Goal: Task Accomplishment & Management: Manage account settings

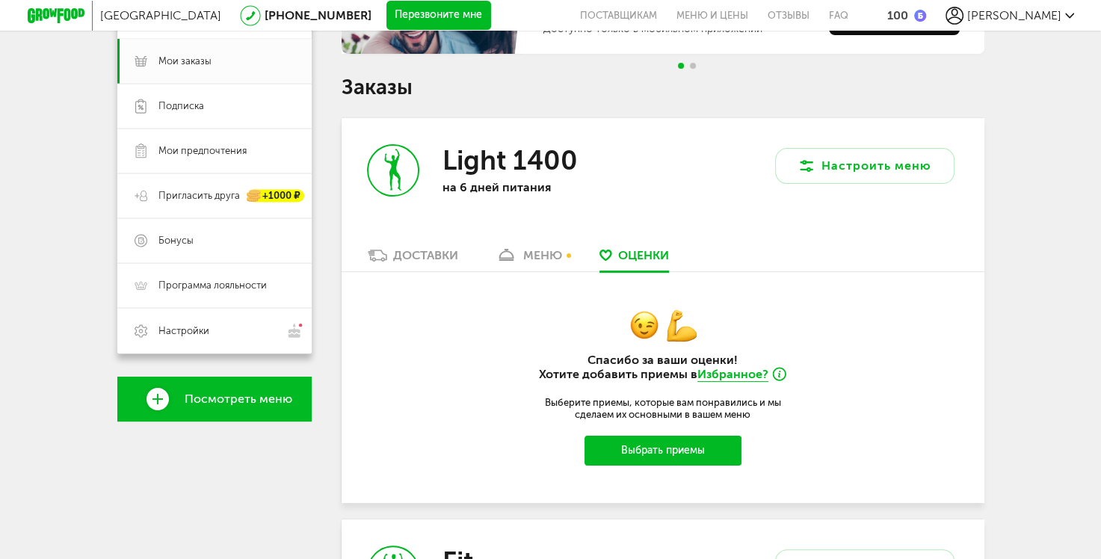
scroll to position [149, 0]
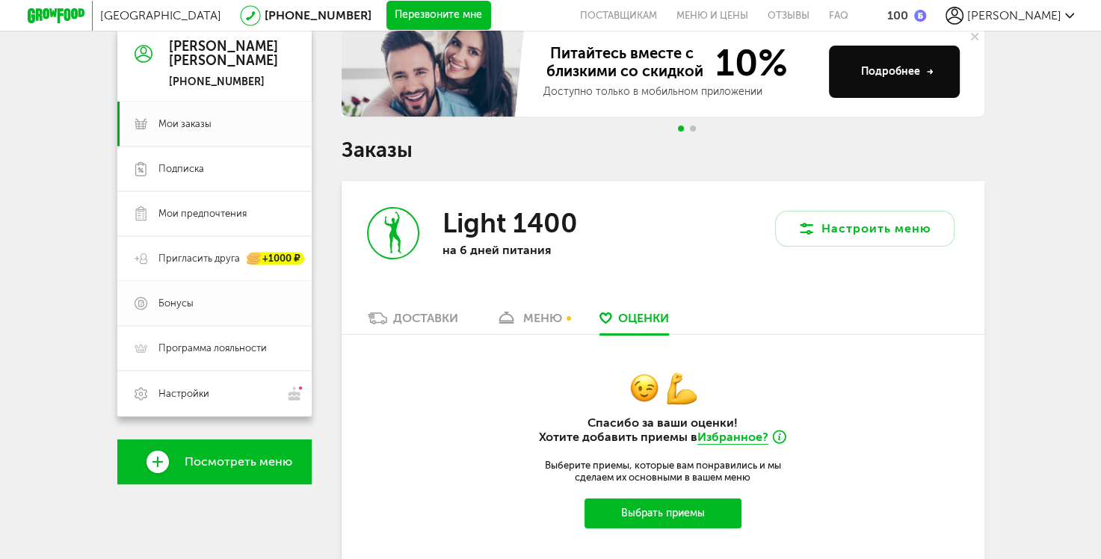
click at [184, 300] on span "Бонусы" at bounding box center [175, 303] width 35 height 13
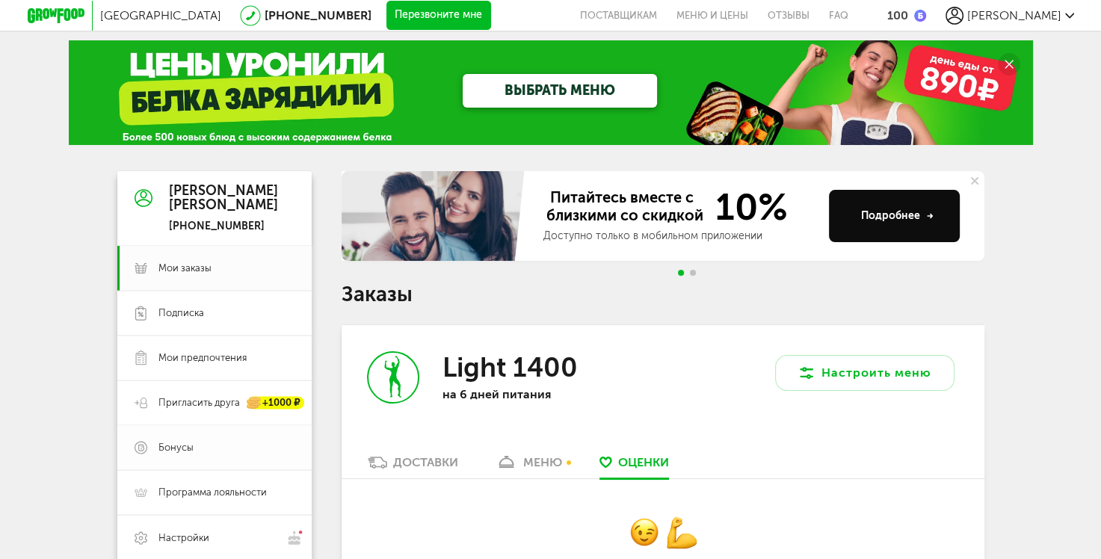
scroll to position [0, 0]
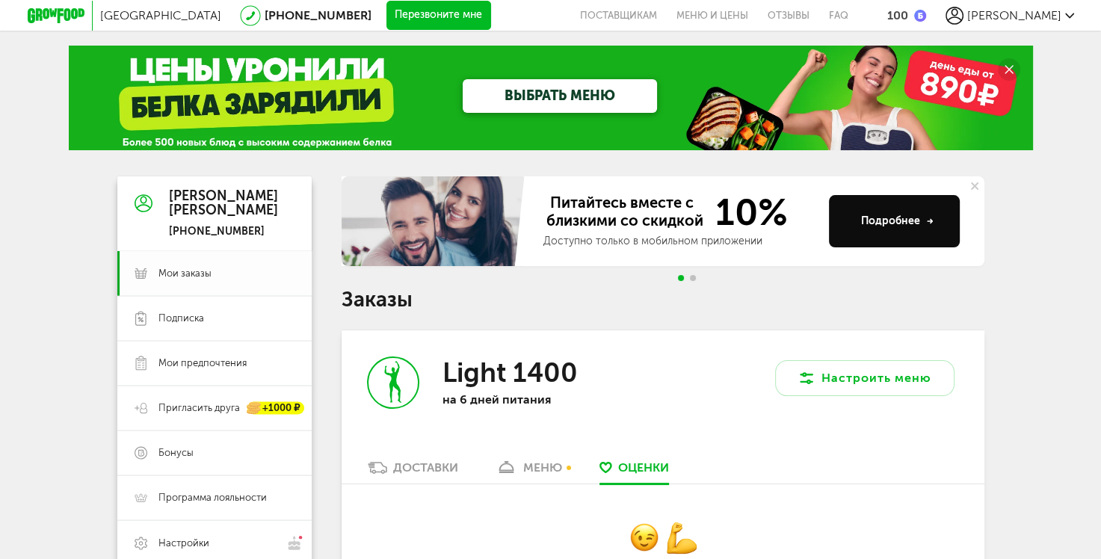
click at [194, 272] on span "Мои заказы" at bounding box center [184, 273] width 53 height 13
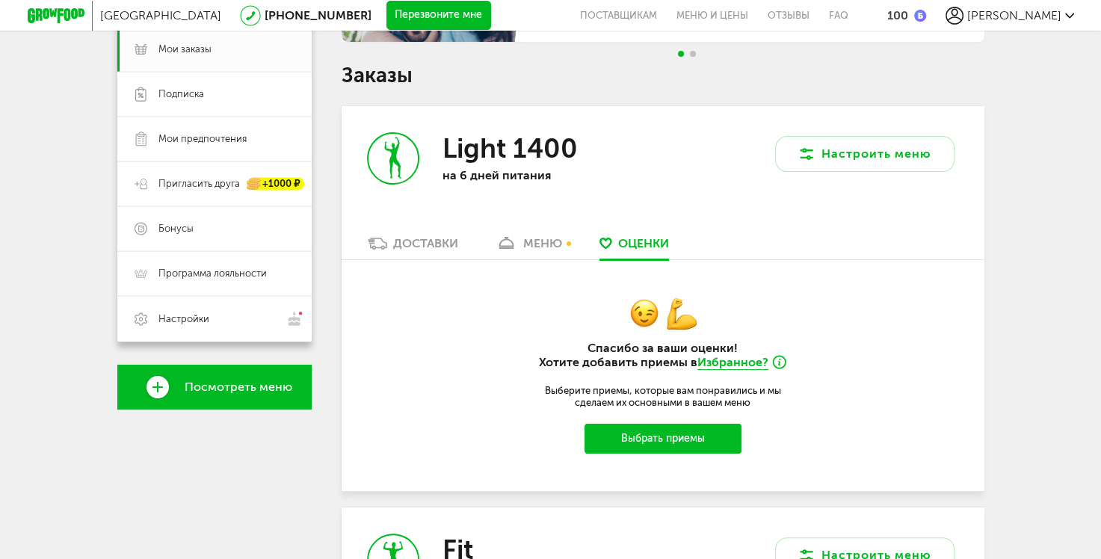
click at [537, 253] on link "меню" at bounding box center [528, 247] width 81 height 24
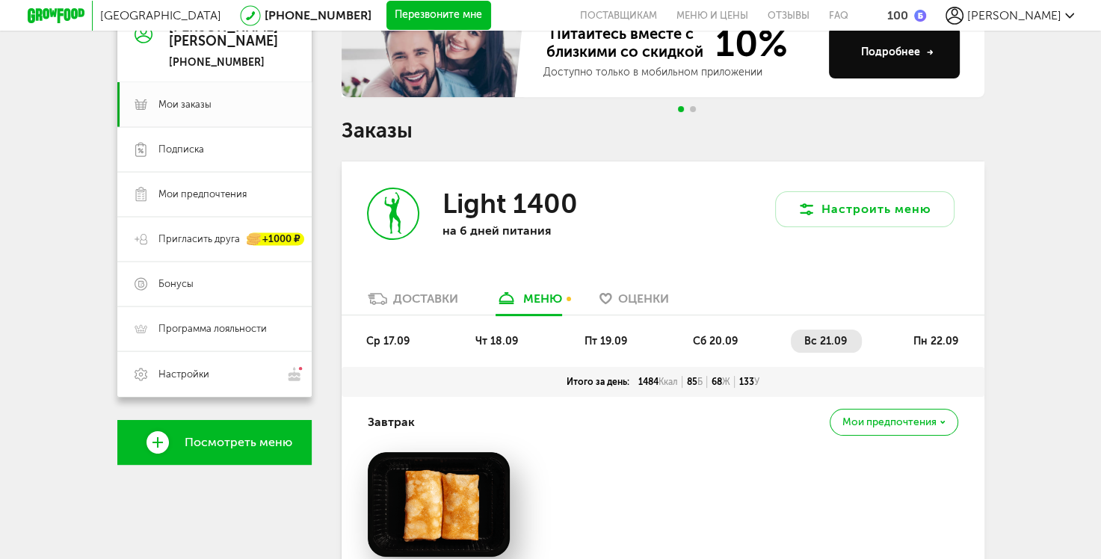
scroll to position [144, 0]
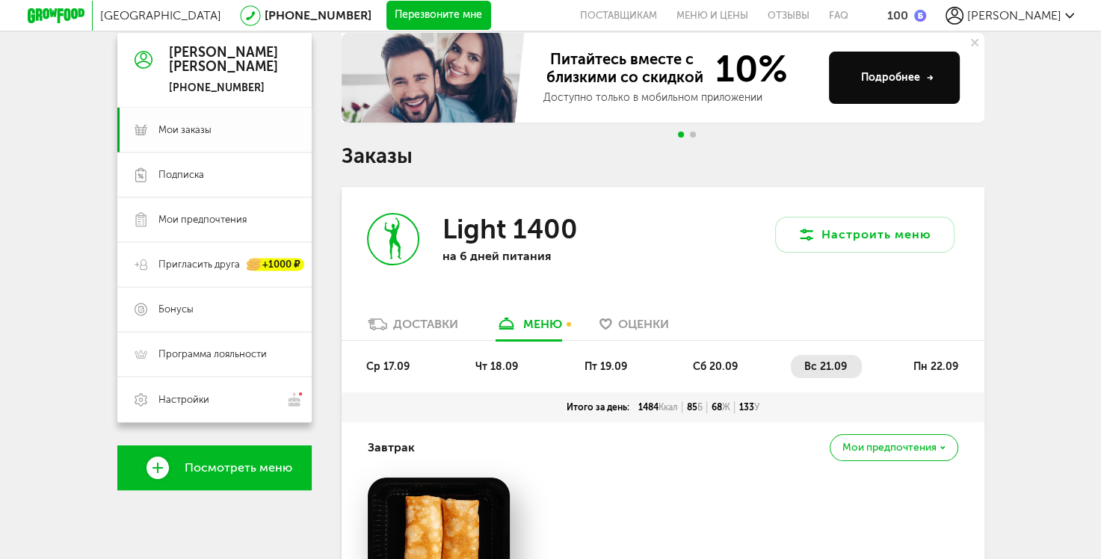
click at [171, 126] on span "Мои заказы" at bounding box center [184, 129] width 53 height 13
click at [141, 133] on icon at bounding box center [141, 130] width 13 height 15
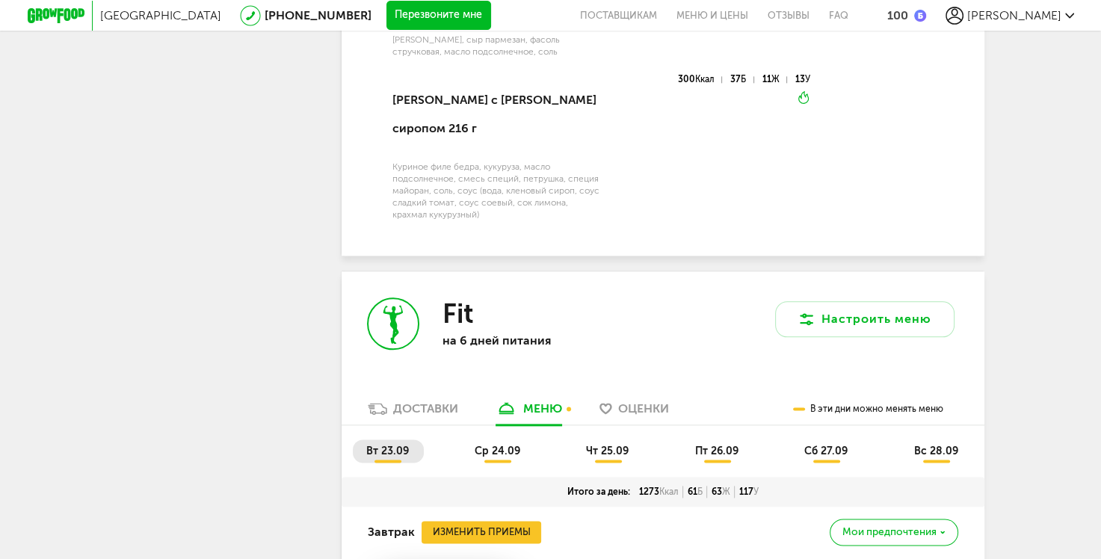
scroll to position [1713, 0]
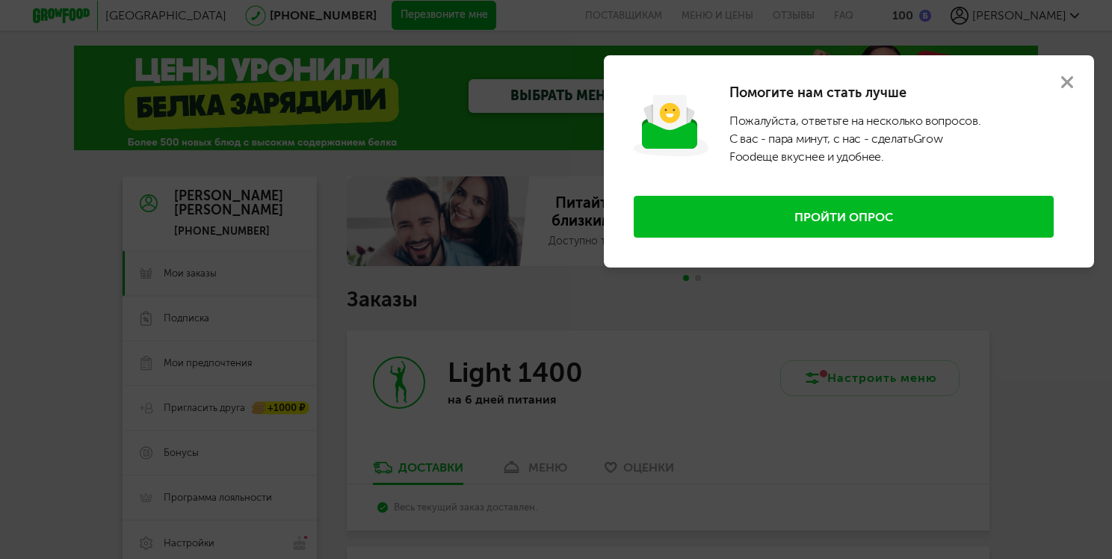
click at [1066, 84] on use at bounding box center [1067, 82] width 12 height 12
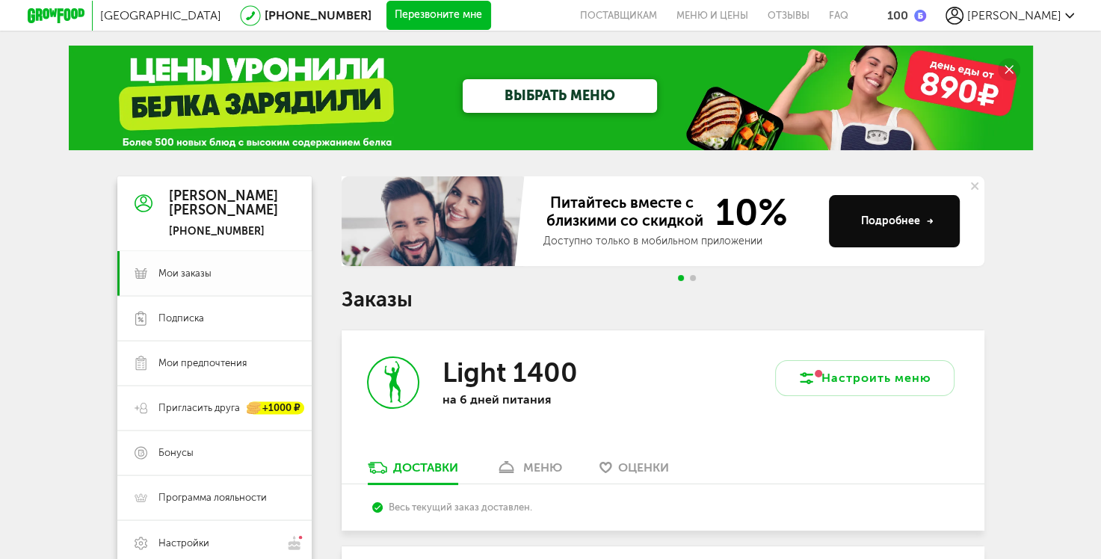
click at [177, 273] on span "Мои заказы" at bounding box center [184, 273] width 53 height 13
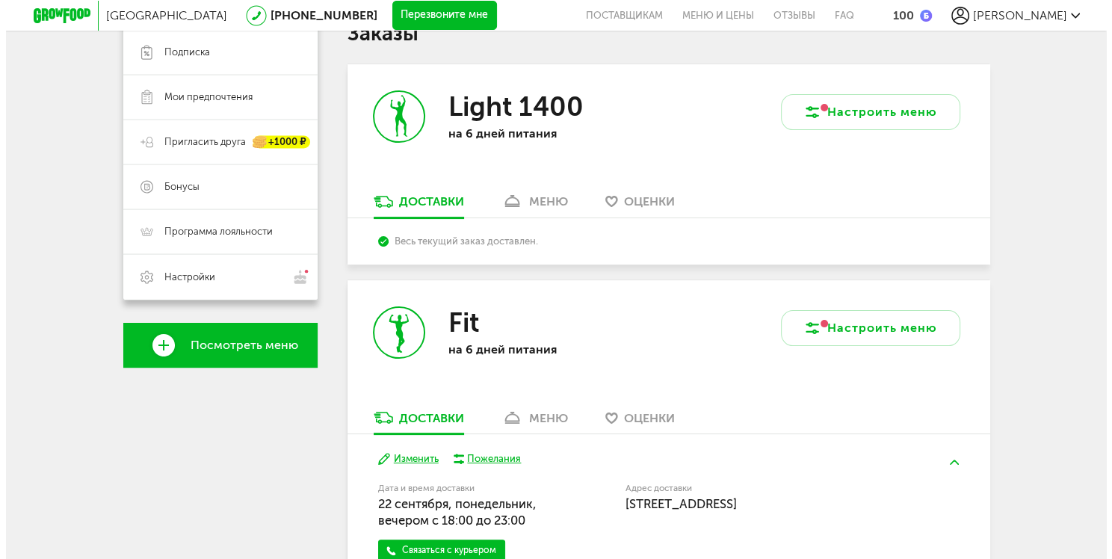
scroll to position [299, 0]
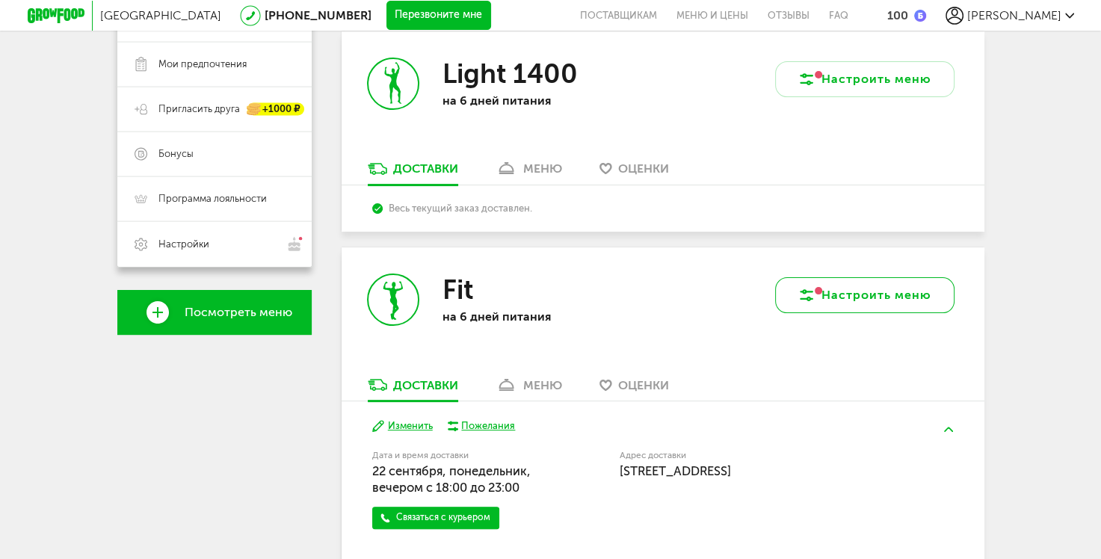
click at [813, 294] on icon at bounding box center [807, 295] width 18 height 18
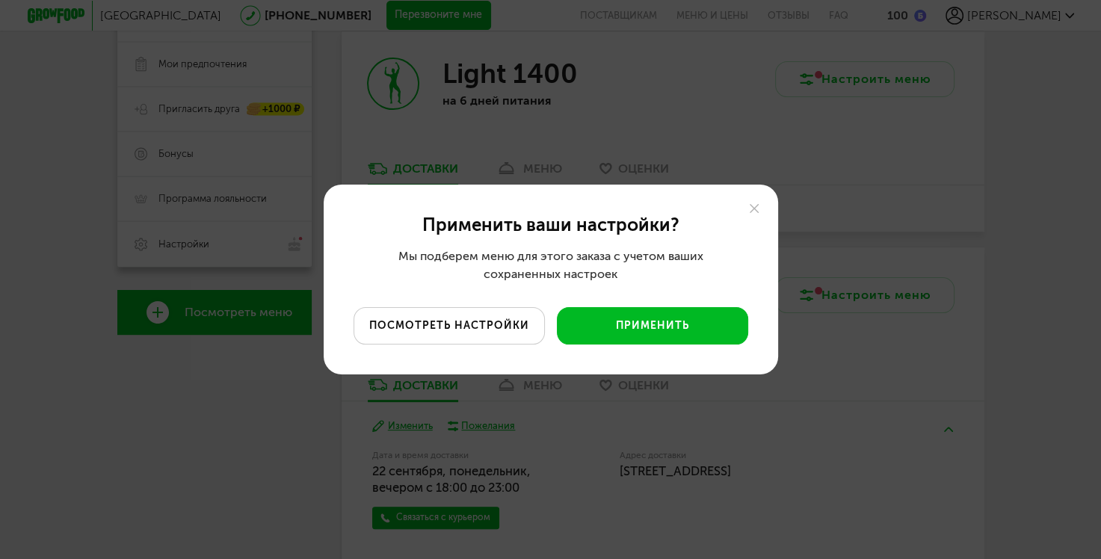
click at [432, 329] on button "посмотреть настройки" at bounding box center [449, 325] width 191 height 37
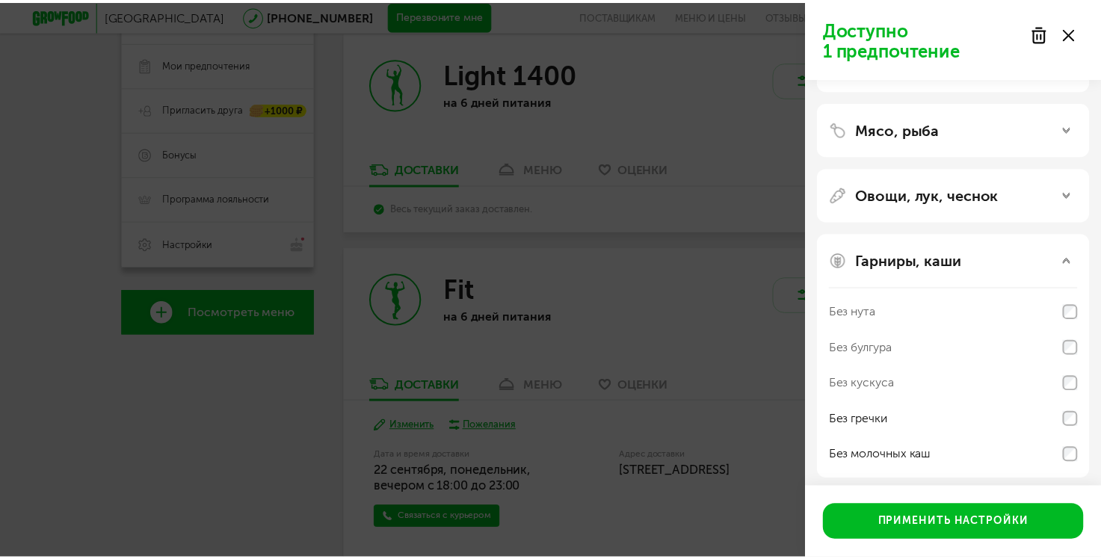
scroll to position [126, 0]
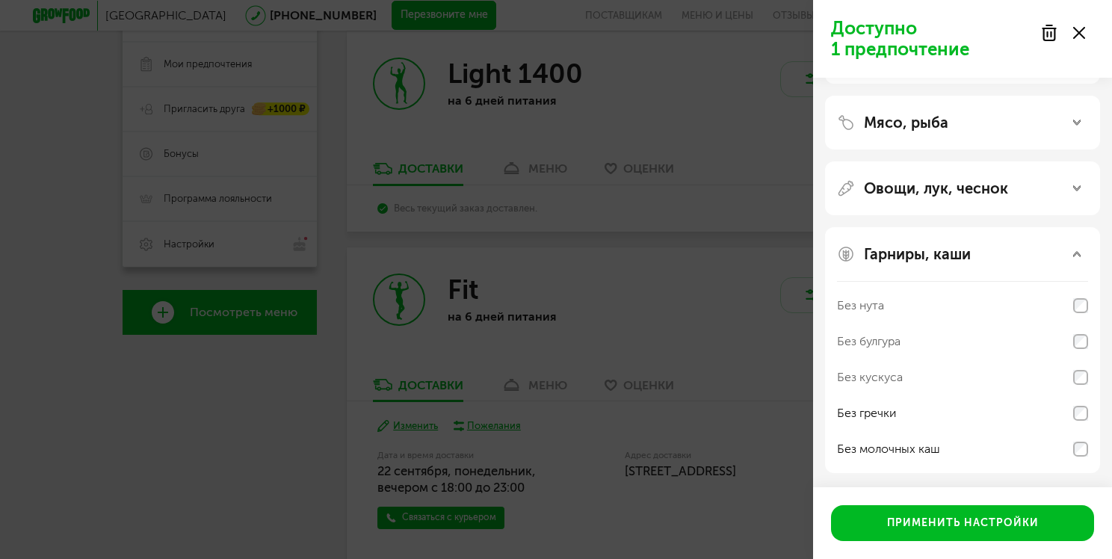
click at [1078, 31] on use at bounding box center [1079, 33] width 12 height 12
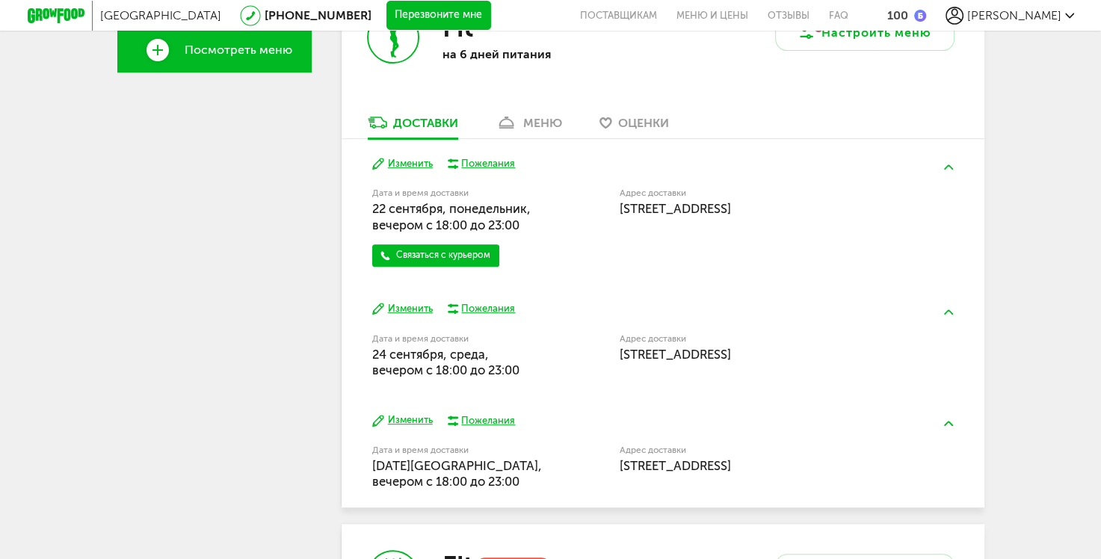
scroll to position [598, 0]
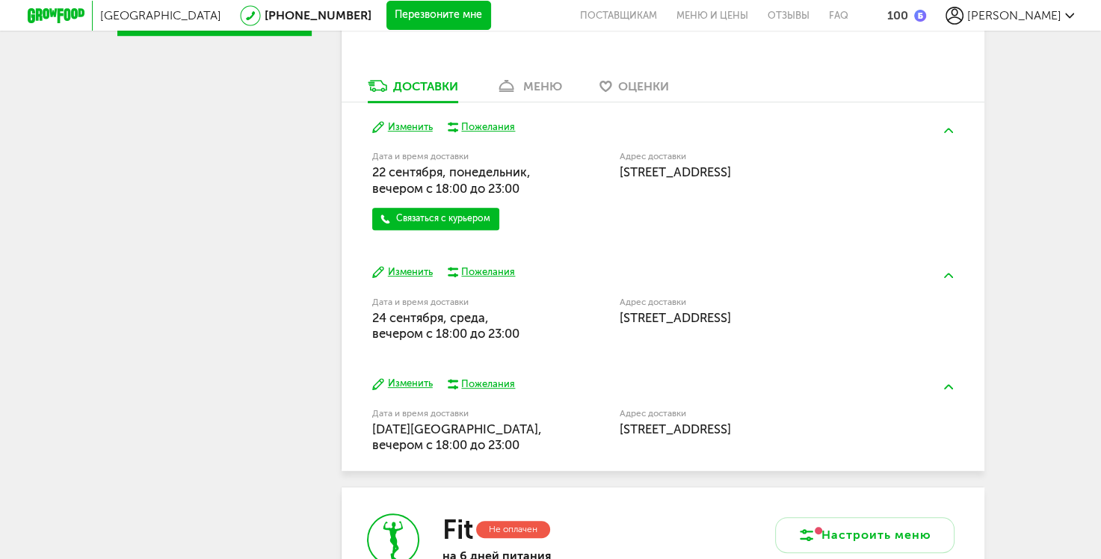
click at [945, 131] on img at bounding box center [948, 130] width 9 height 5
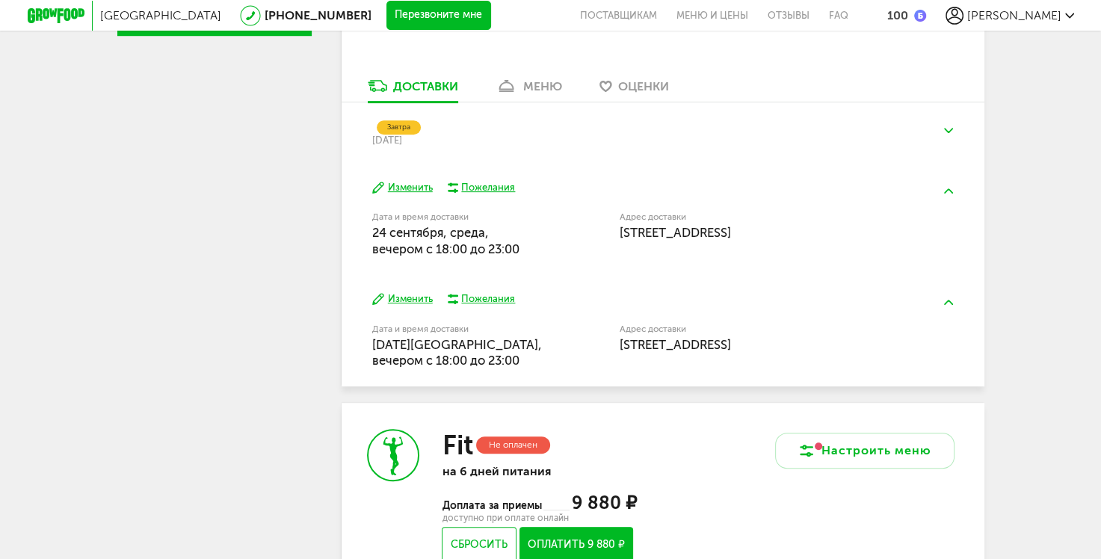
click at [386, 184] on button "Изменить" at bounding box center [402, 188] width 61 height 14
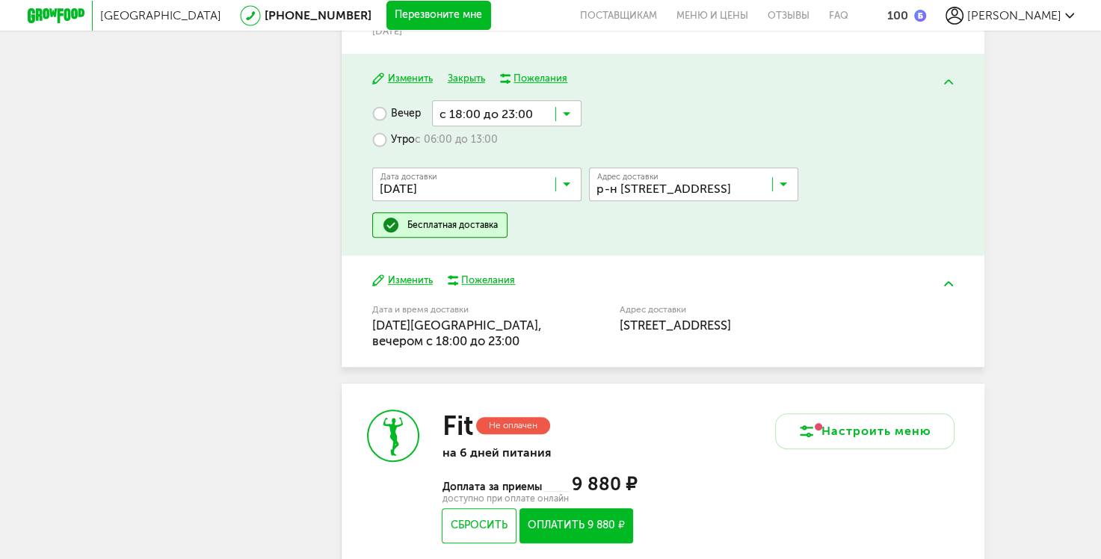
scroll to position [673, 0]
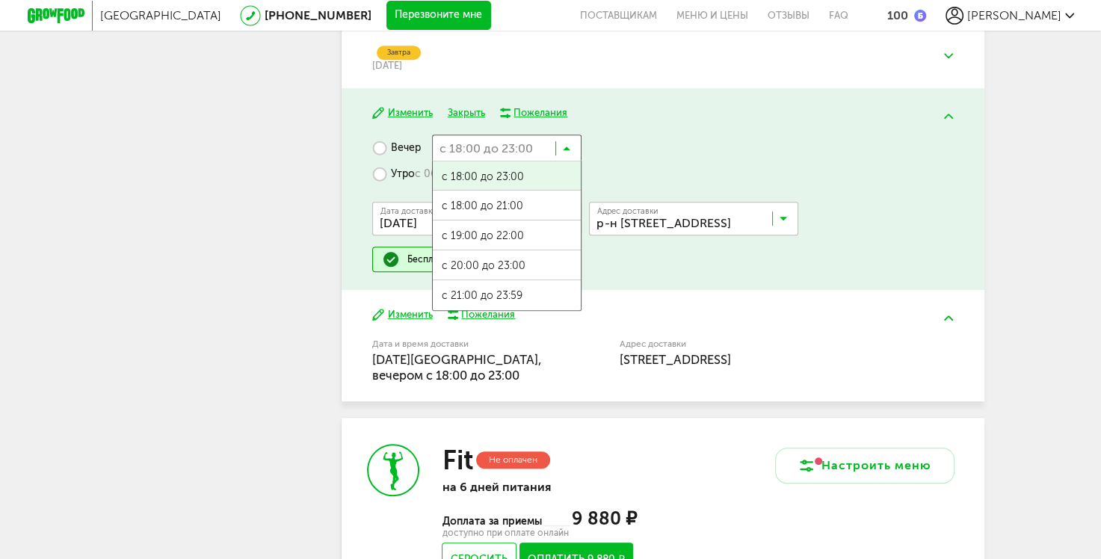
click at [567, 149] on icon at bounding box center [566, 151] width 7 height 15
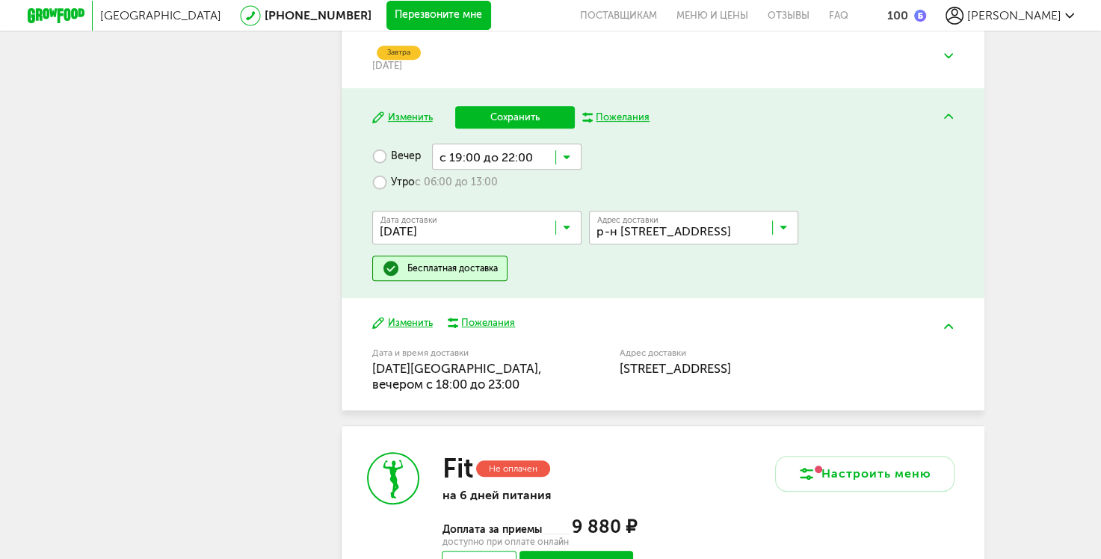
click at [508, 241] on span "с 19:00 до 22:00" at bounding box center [507, 244] width 148 height 31
click at [536, 277] on div "Вечер с 19:00 до 22:00 Загрузка... Утро с 06:00 до 13:00 Дата доставки 24 сентя…" at bounding box center [662, 213] width 581 height 138
click at [526, 125] on button "Сохранить" at bounding box center [515, 117] width 120 height 22
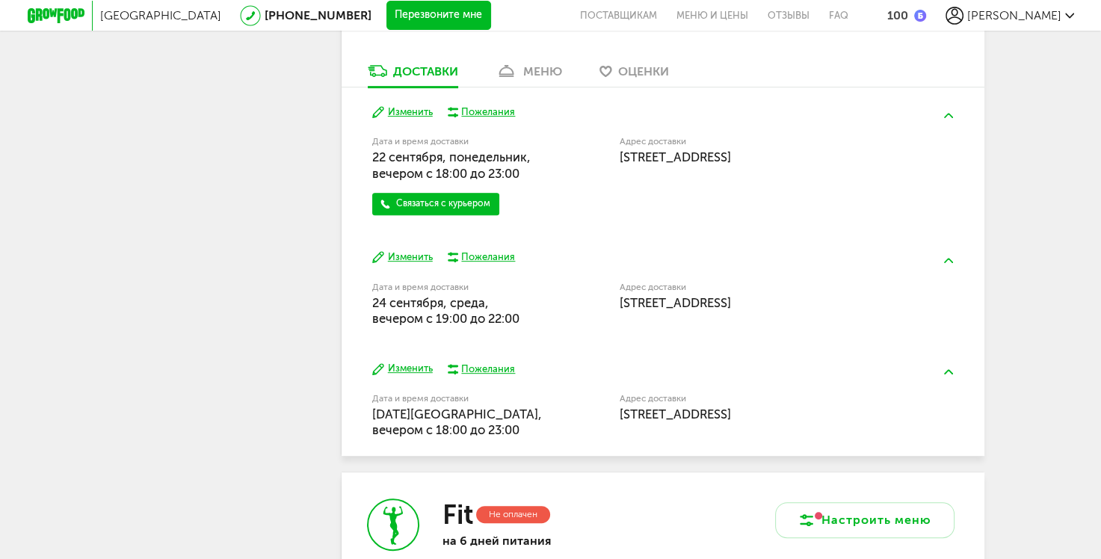
scroll to position [448, 0]
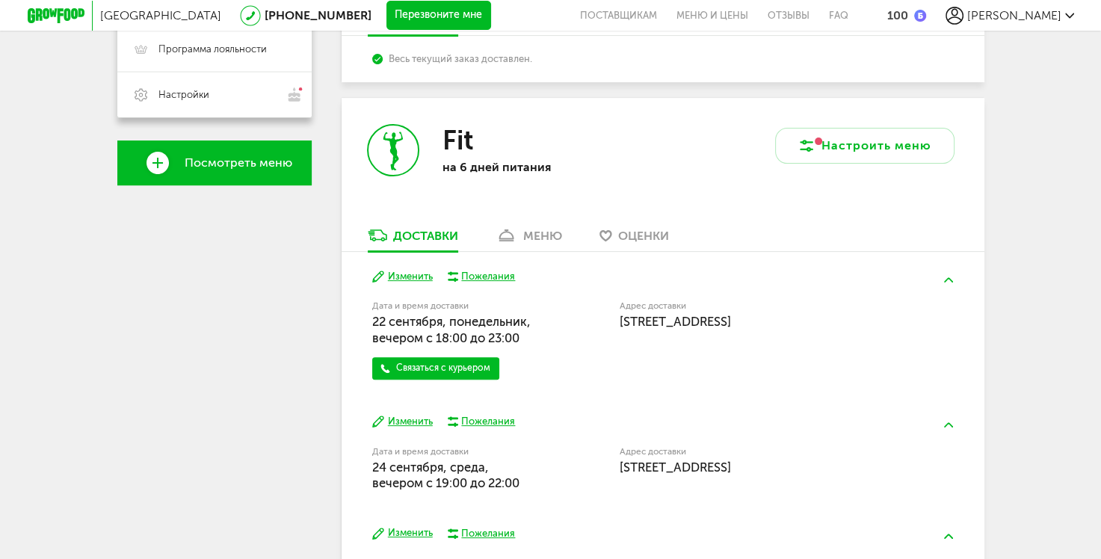
click at [413, 278] on button "Изменить" at bounding box center [402, 277] width 61 height 14
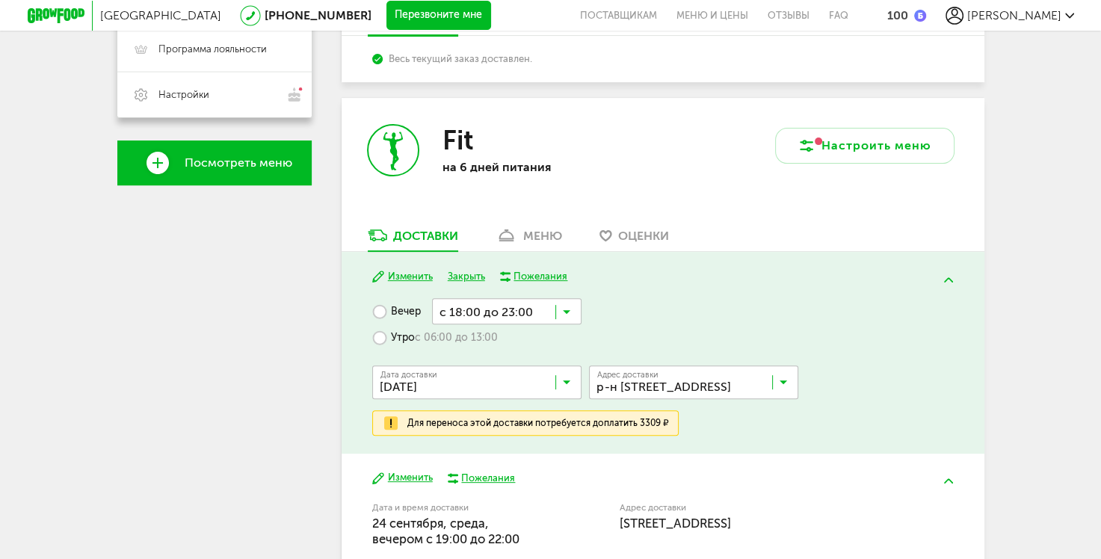
click at [635, 312] on div "Вечер с 18:00 до 23:00 Загрузка... Утро с 06:00 до 13:00 Дата доставки 22 сентя…" at bounding box center [662, 367] width 581 height 138
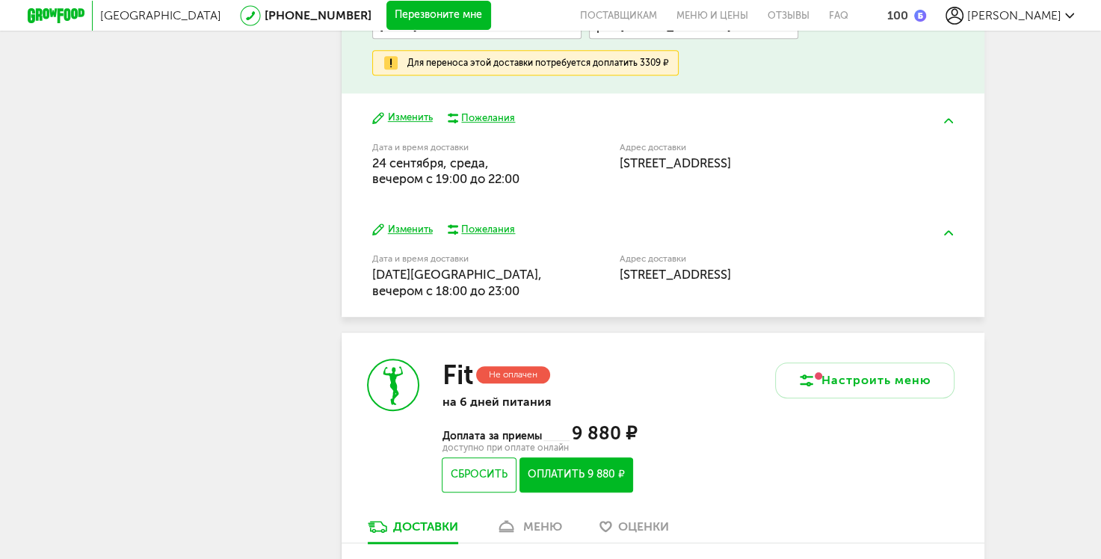
scroll to position [822, 0]
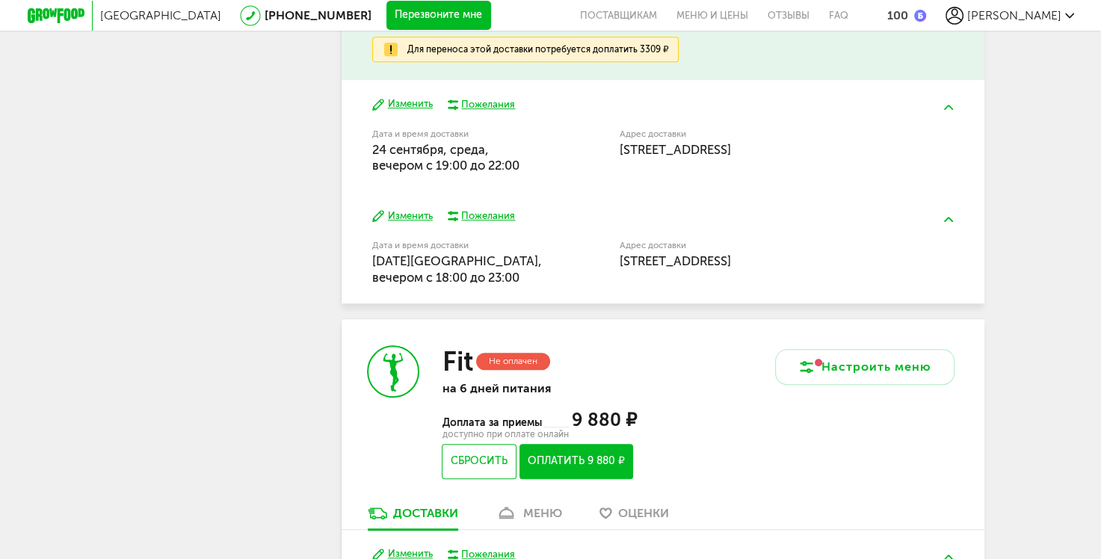
click at [419, 216] on button "Изменить" at bounding box center [402, 216] width 61 height 14
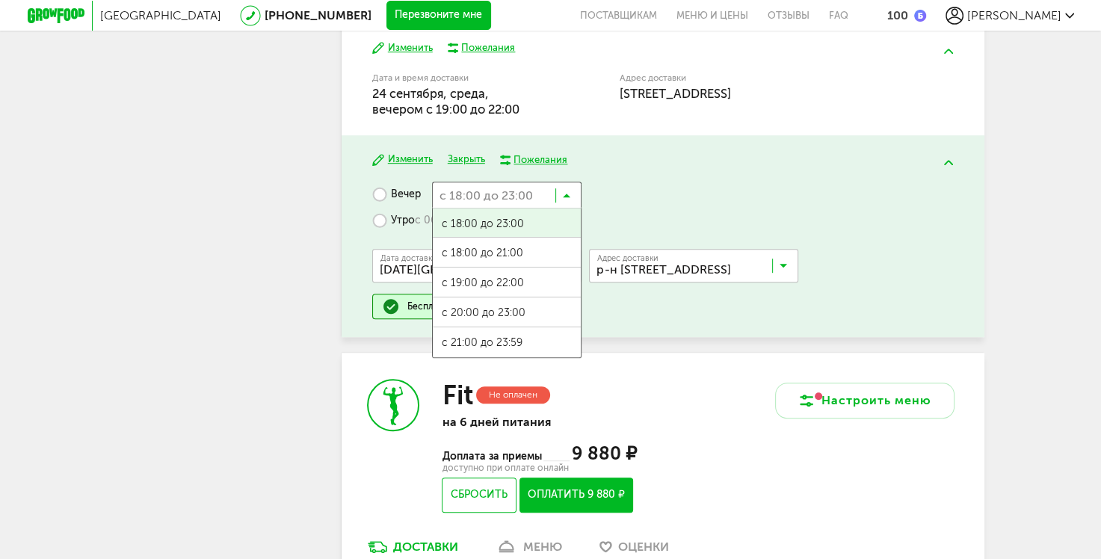
click at [570, 197] on input "Search for option" at bounding box center [506, 194] width 149 height 25
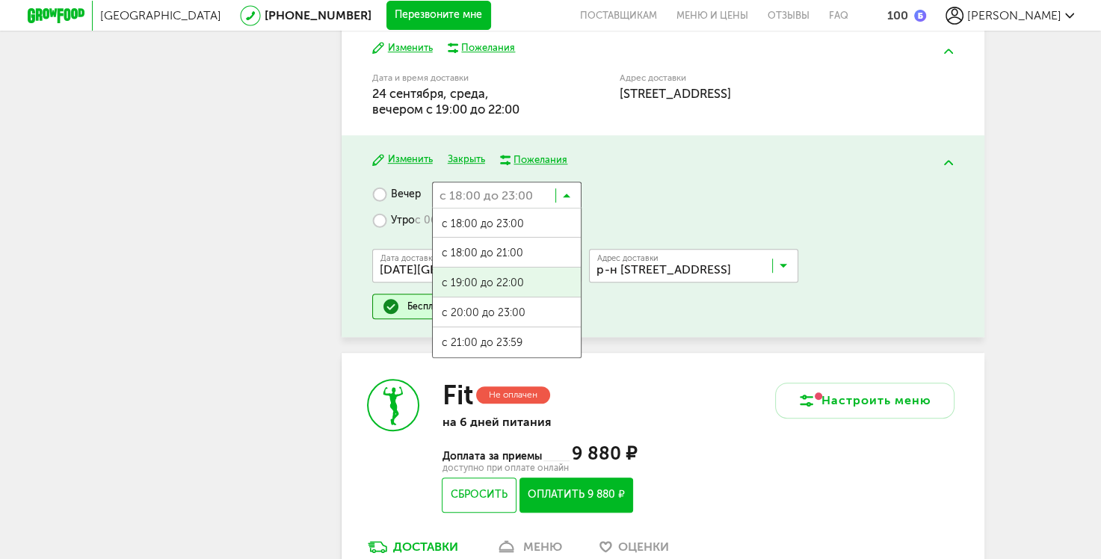
click at [501, 286] on span "с 19:00 до 22:00" at bounding box center [507, 283] width 148 height 31
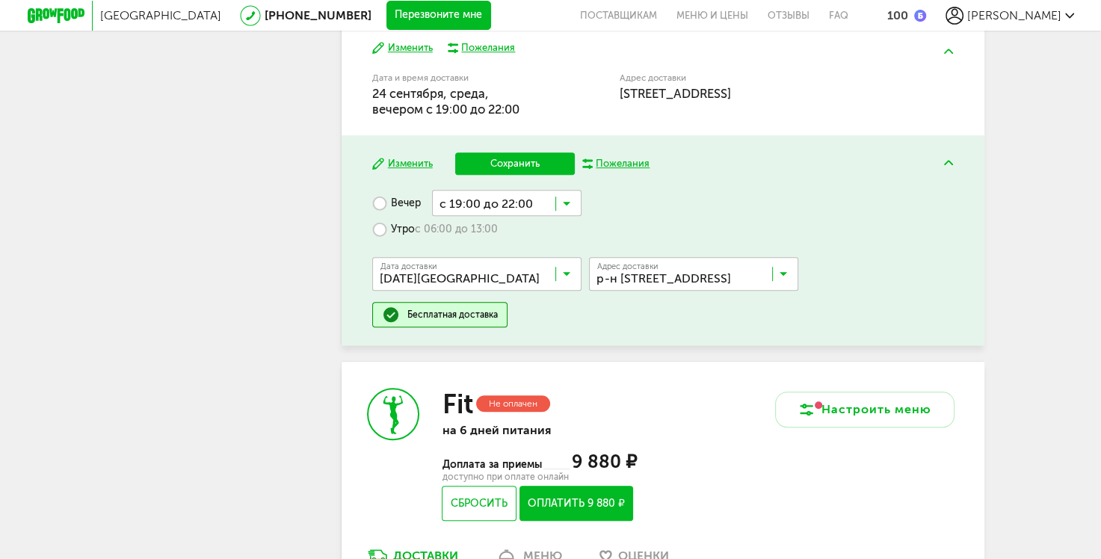
click at [528, 166] on button "Сохранить" at bounding box center [515, 163] width 120 height 22
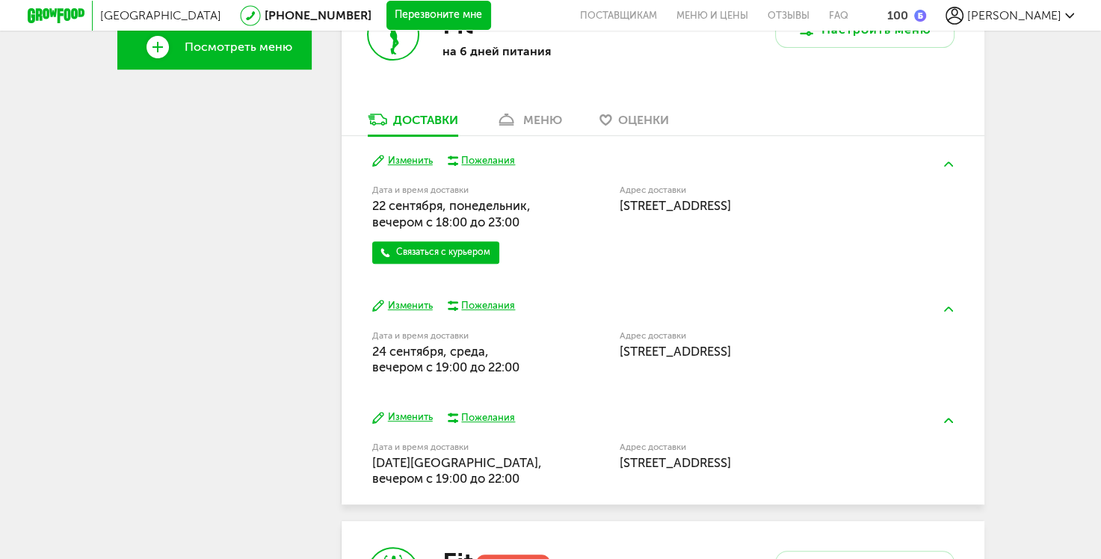
scroll to position [598, 0]
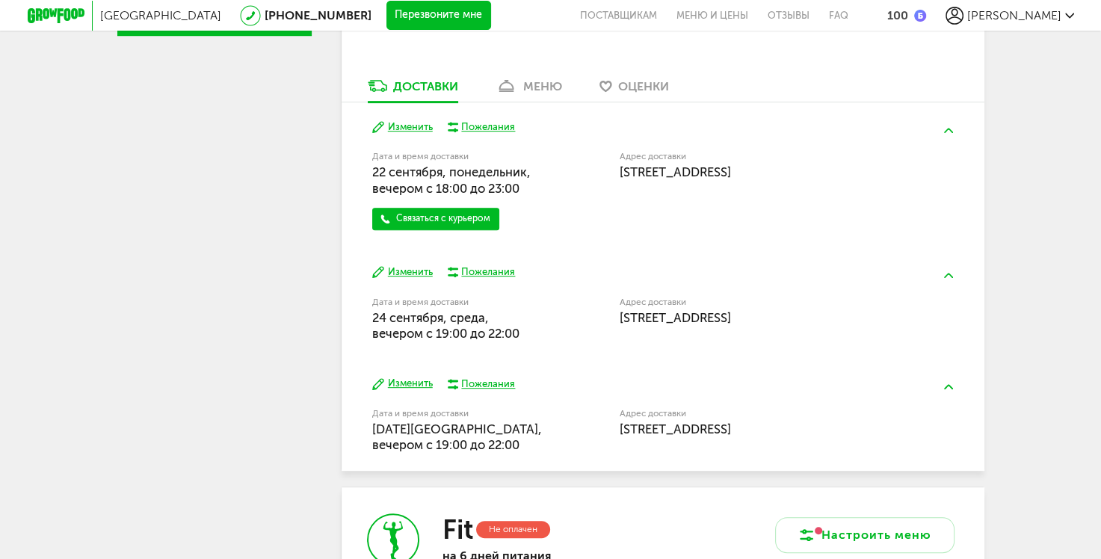
click at [447, 221] on link "Связаться с курьером" at bounding box center [435, 219] width 127 height 22
click at [401, 126] on button "Изменить" at bounding box center [402, 127] width 61 height 14
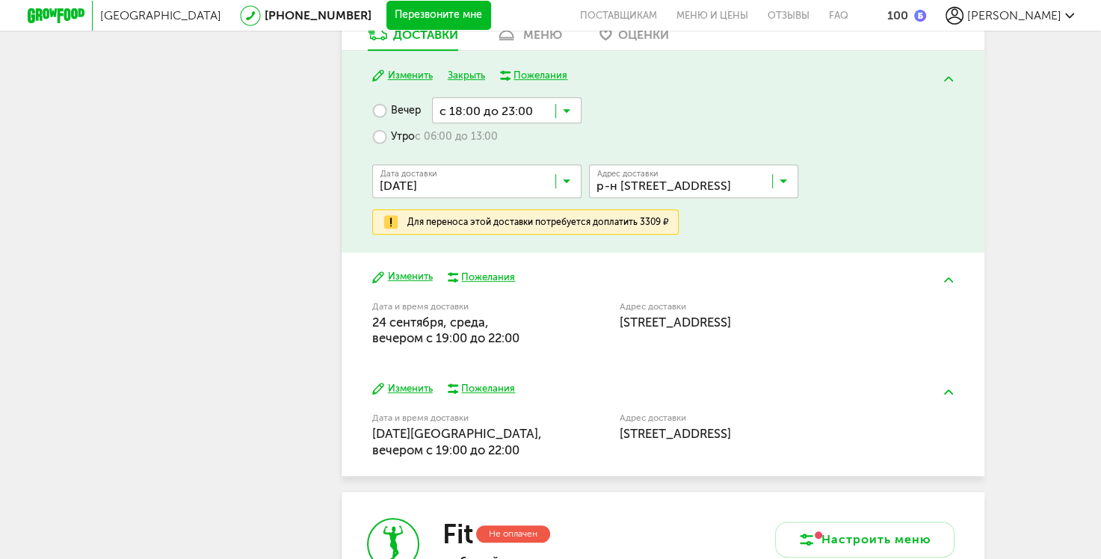
scroll to position [673, 0]
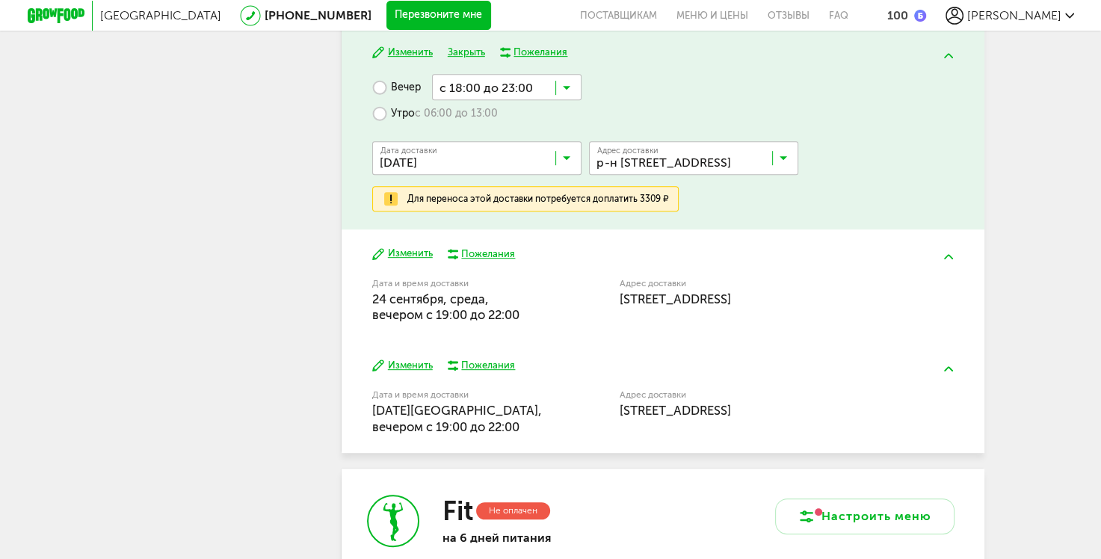
drag, startPoint x: 386, startPoint y: 194, endPoint x: 427, endPoint y: 197, distance: 41.2
click at [386, 194] on img at bounding box center [391, 199] width 18 height 18
click at [529, 204] on div "Для переноса этой доставки потребуется доплатить 3309 ₽" at bounding box center [538, 199] width 262 height 12
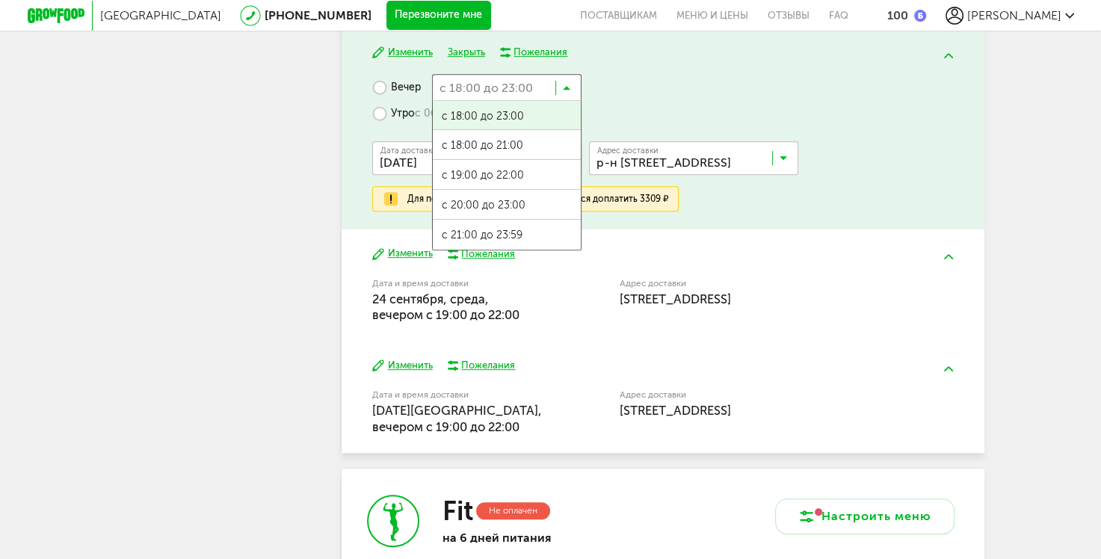
click at [571, 87] on input "Search for option" at bounding box center [506, 86] width 149 height 25
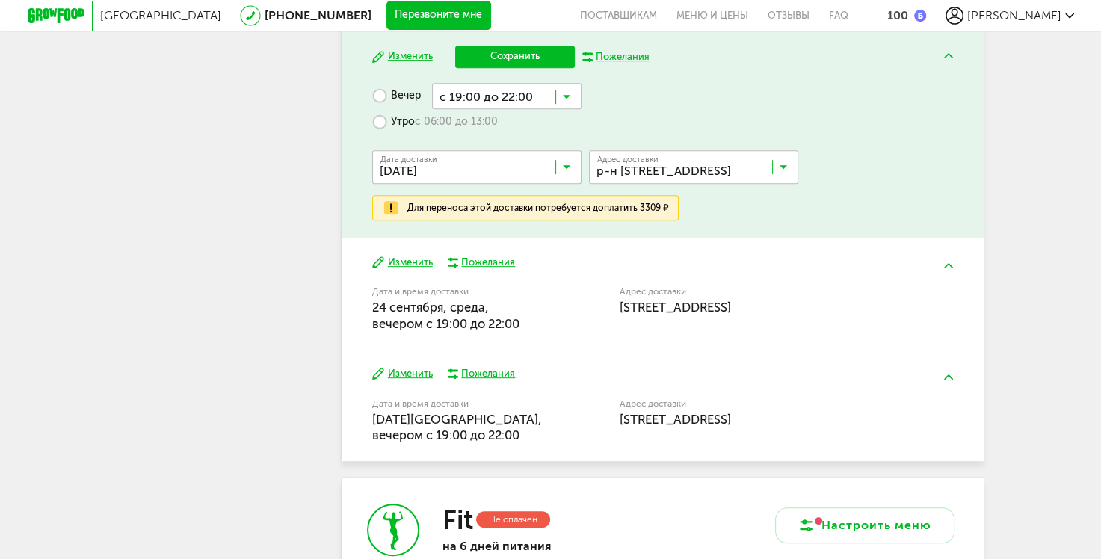
click at [514, 173] on span "с 19:00 до 22:00" at bounding box center [507, 184] width 148 height 31
click at [522, 54] on button "Сохранить" at bounding box center [515, 57] width 120 height 22
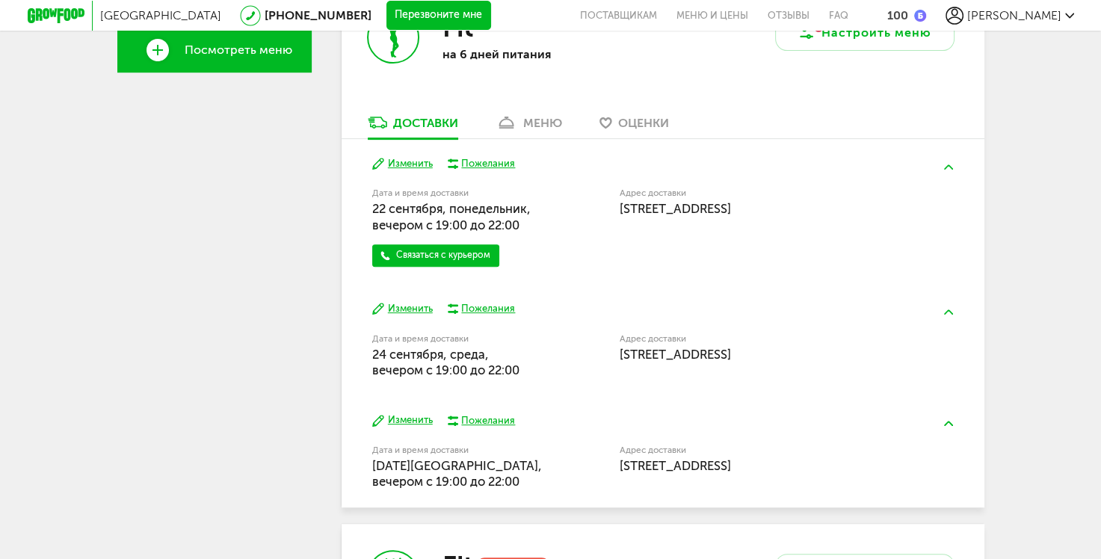
scroll to position [598, 0]
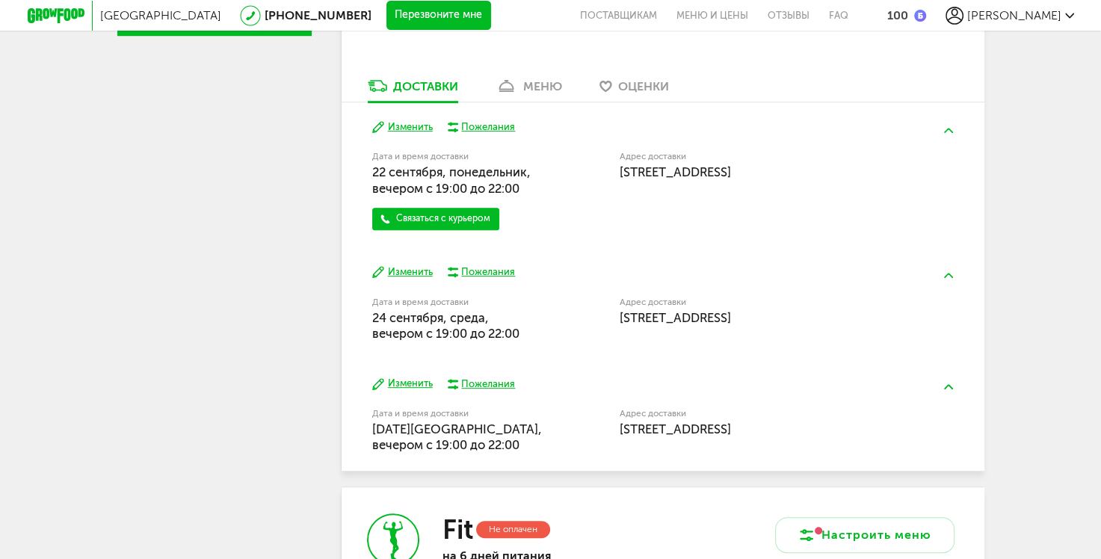
click at [414, 126] on button "Изменить" at bounding box center [402, 127] width 61 height 14
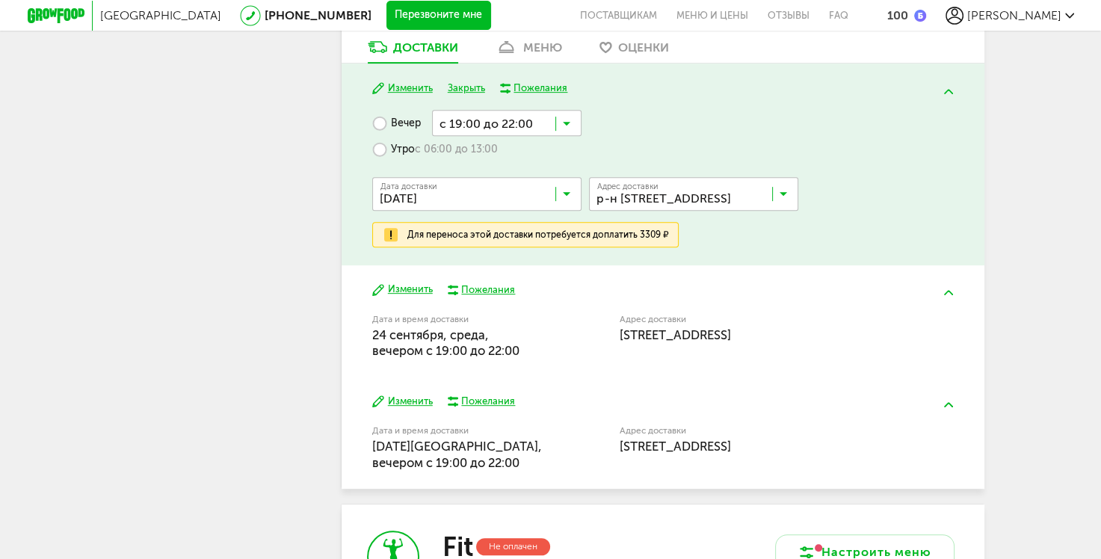
scroll to position [673, 0]
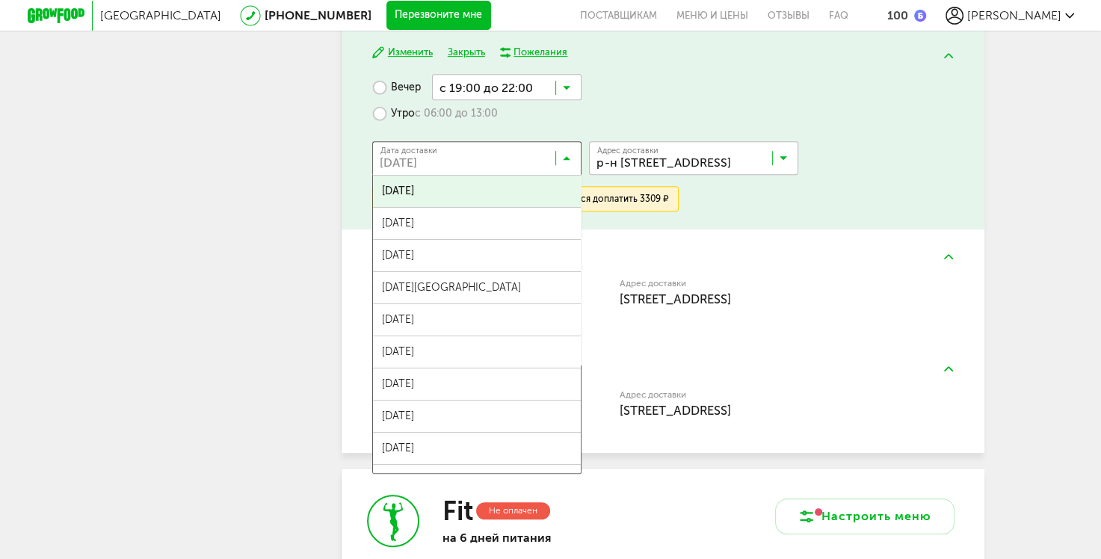
click at [564, 161] on icon at bounding box center [566, 161] width 7 height 15
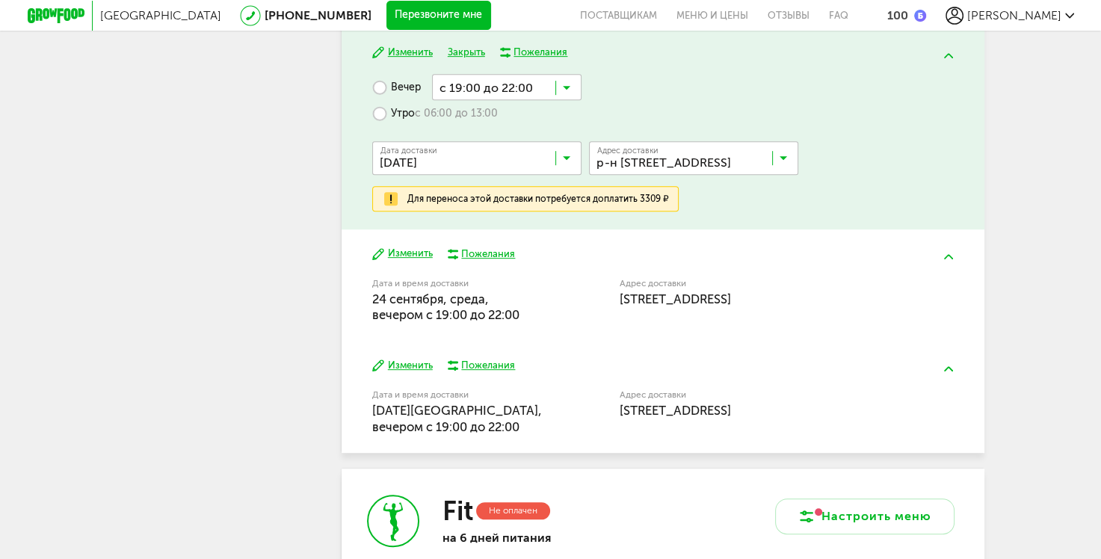
click at [564, 157] on icon at bounding box center [566, 161] width 7 height 15
click at [392, 200] on img at bounding box center [391, 199] width 18 height 18
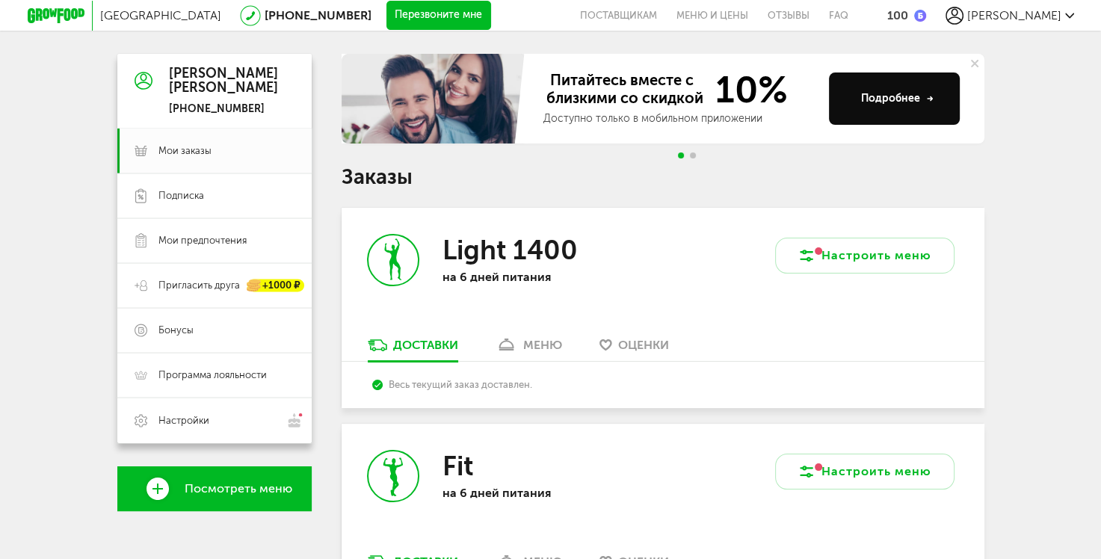
scroll to position [0, 0]
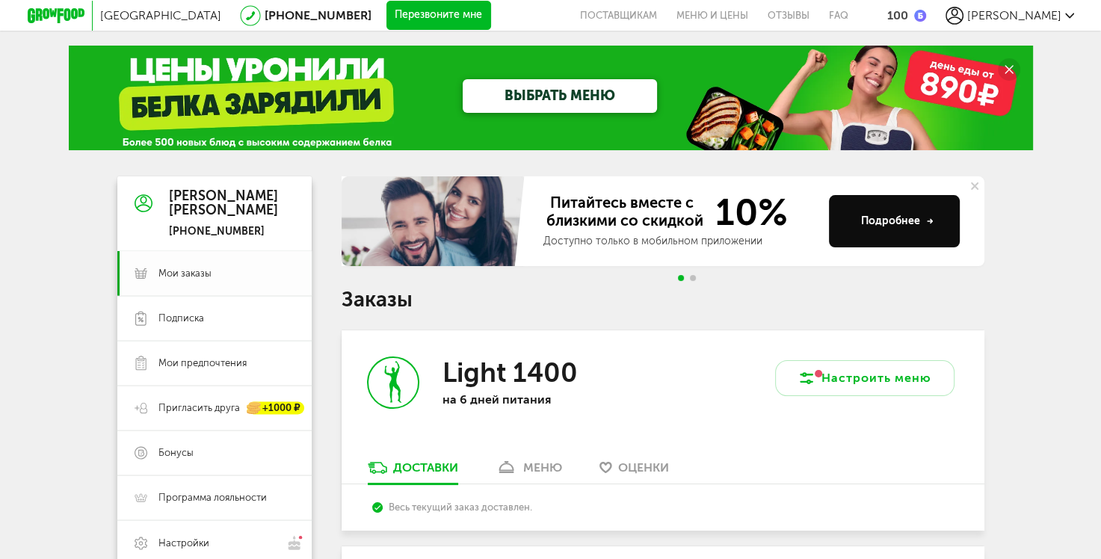
click at [180, 269] on span "Мои заказы" at bounding box center [184, 273] width 53 height 13
click at [197, 267] on span "Мои заказы" at bounding box center [184, 273] width 53 height 13
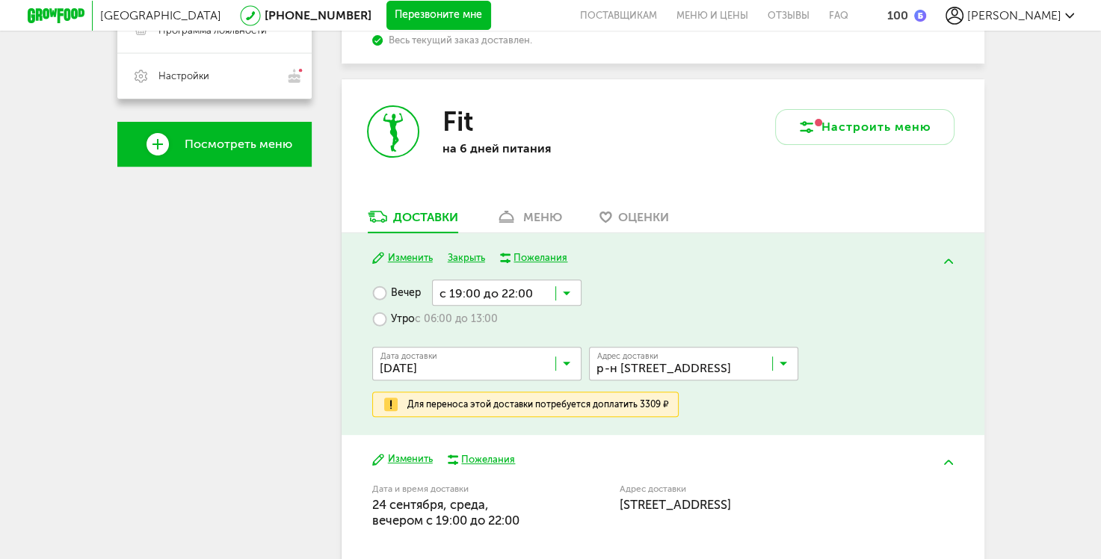
scroll to position [523, 0]
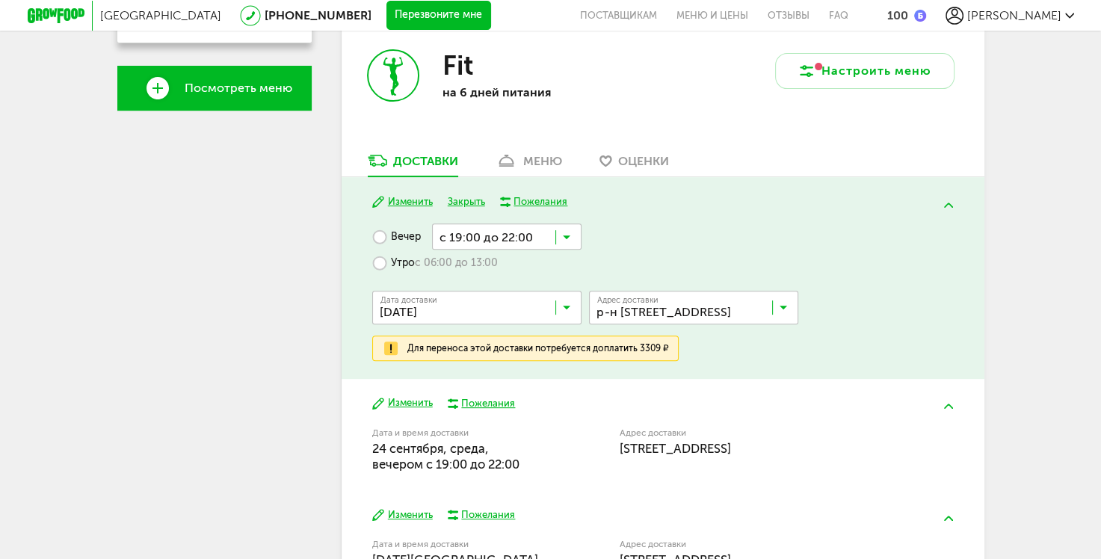
click at [413, 201] on button "Изменить" at bounding box center [402, 202] width 61 height 14
click at [403, 203] on button "Изменить" at bounding box center [402, 202] width 61 height 14
click at [410, 199] on button "Изменить" at bounding box center [402, 202] width 61 height 14
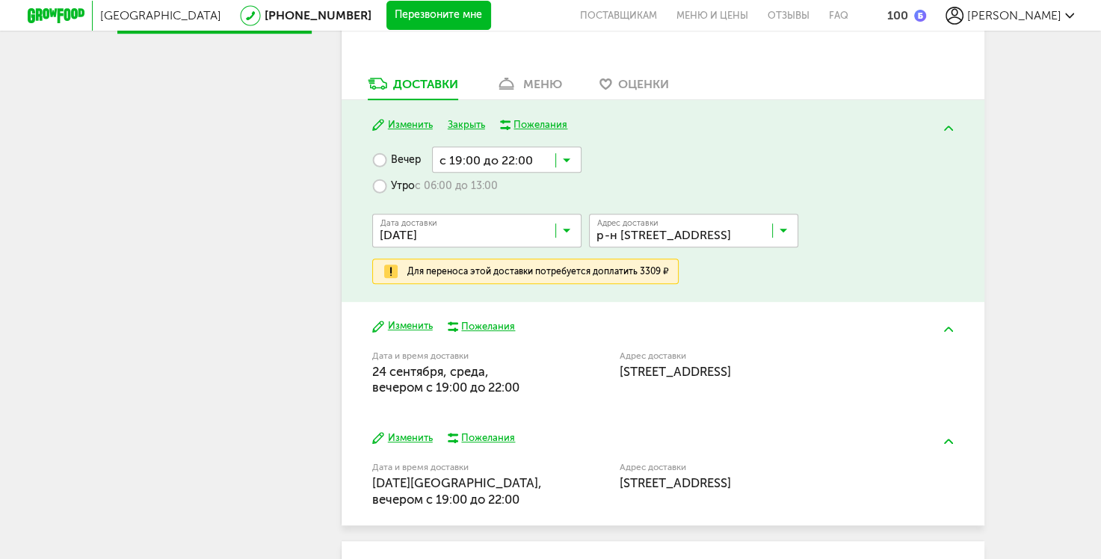
scroll to position [598, 0]
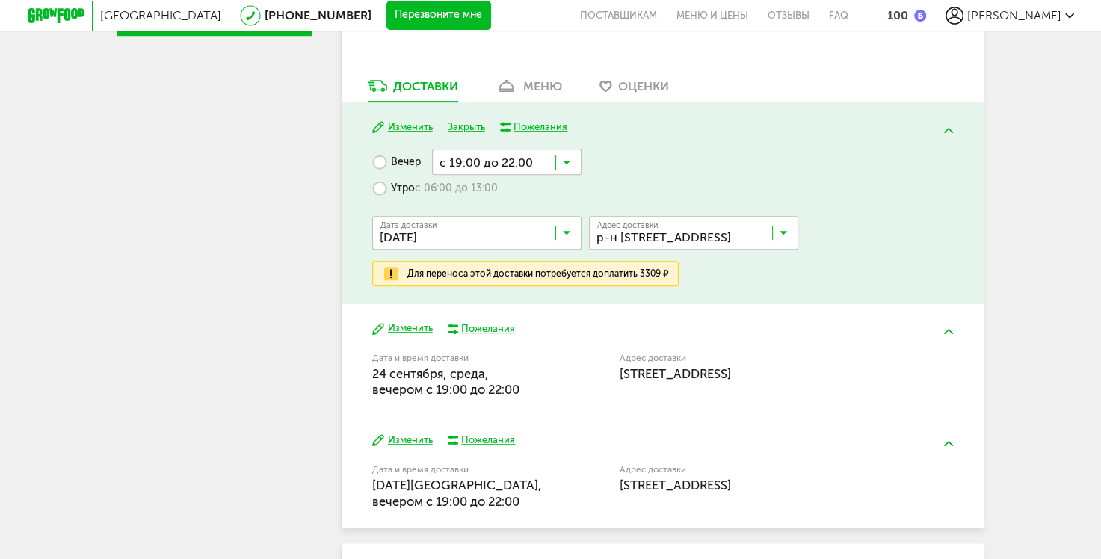
click at [407, 124] on button "Изменить" at bounding box center [402, 127] width 61 height 14
click at [416, 322] on button "Изменить" at bounding box center [402, 328] width 61 height 14
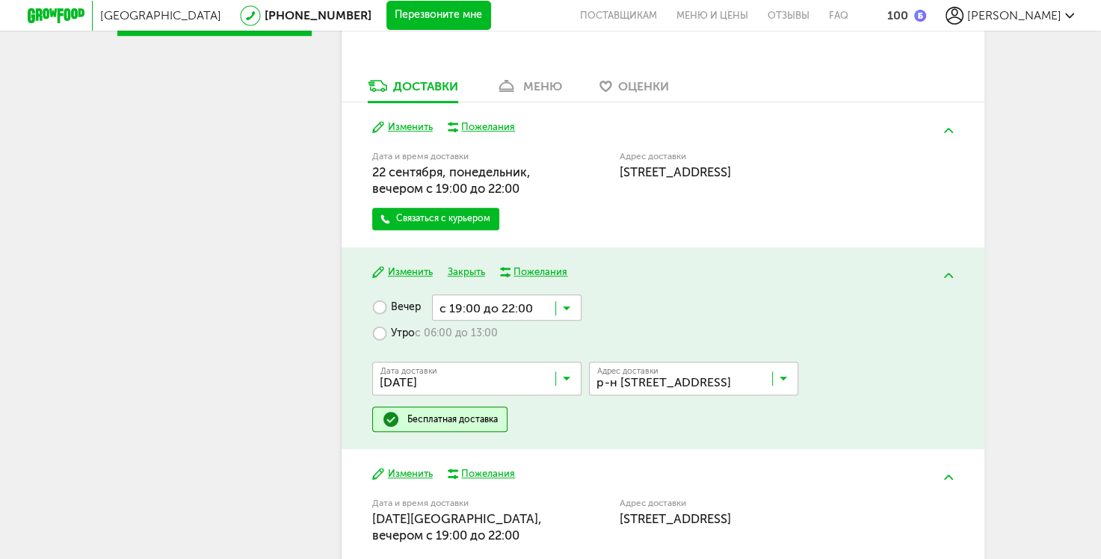
click at [409, 123] on button "Изменить" at bounding box center [402, 127] width 61 height 14
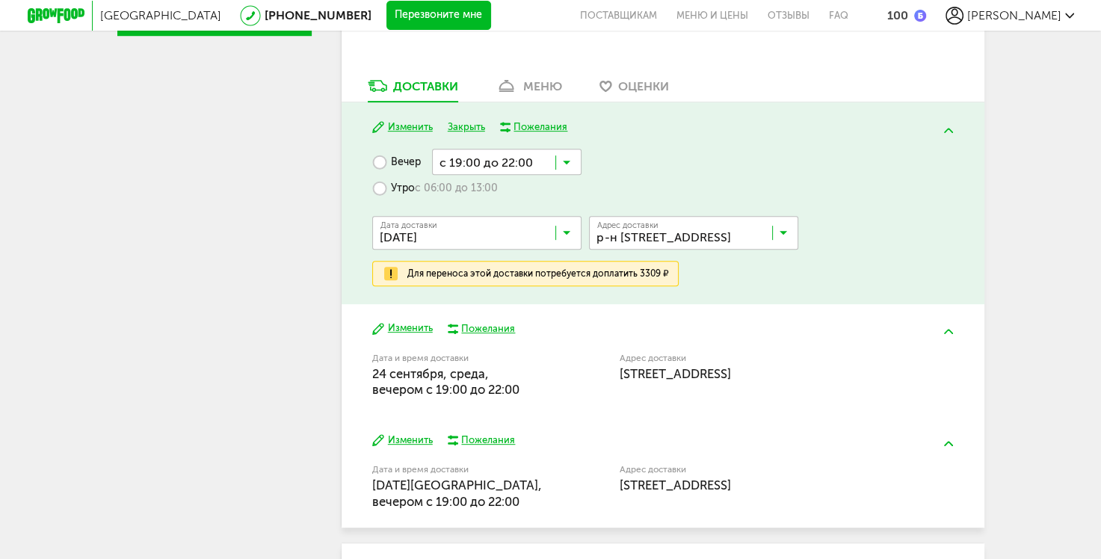
click at [567, 167] on icon at bounding box center [566, 165] width 7 height 15
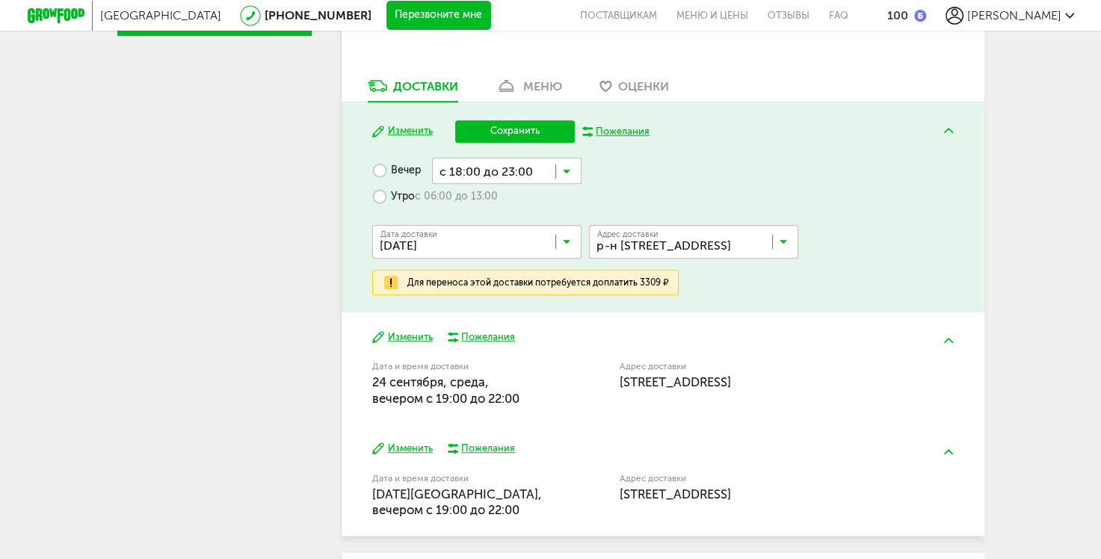
click at [539, 186] on span "с 18:00 до 23:00" at bounding box center [507, 200] width 148 height 31
click at [542, 132] on button "Сохранить" at bounding box center [515, 131] width 120 height 22
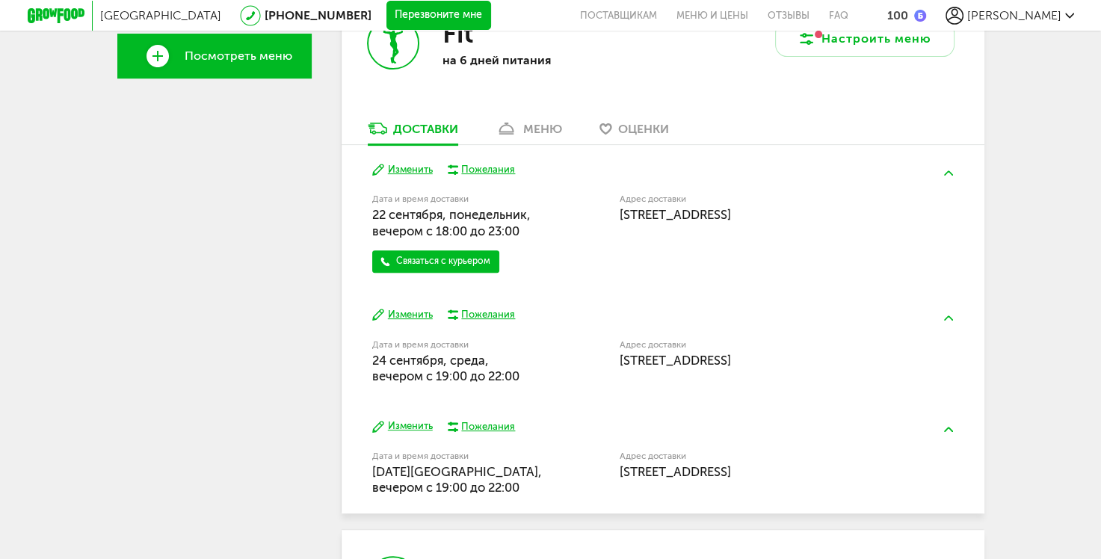
scroll to position [550, 0]
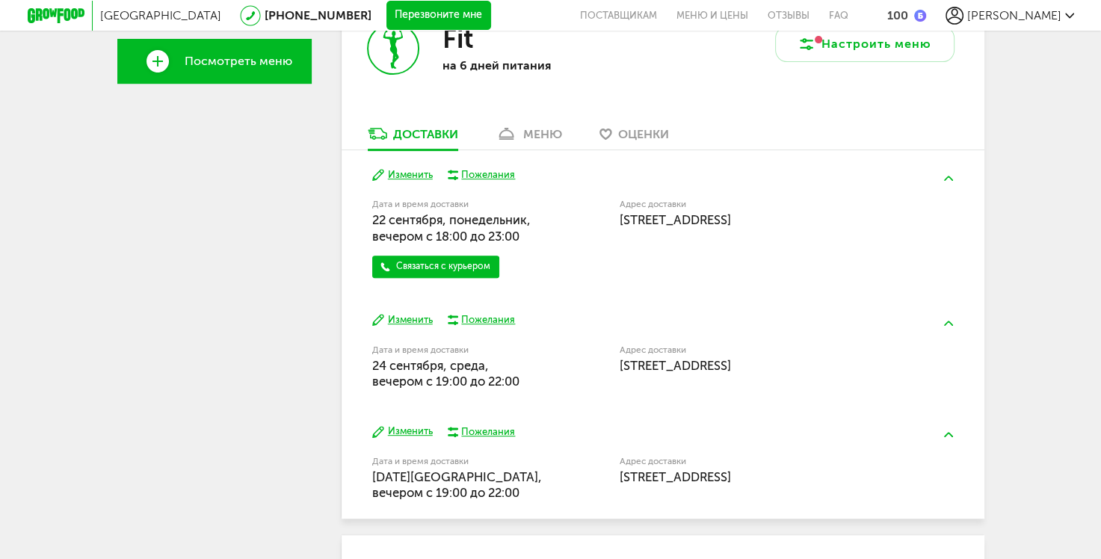
click at [546, 138] on div "меню" at bounding box center [542, 134] width 39 height 14
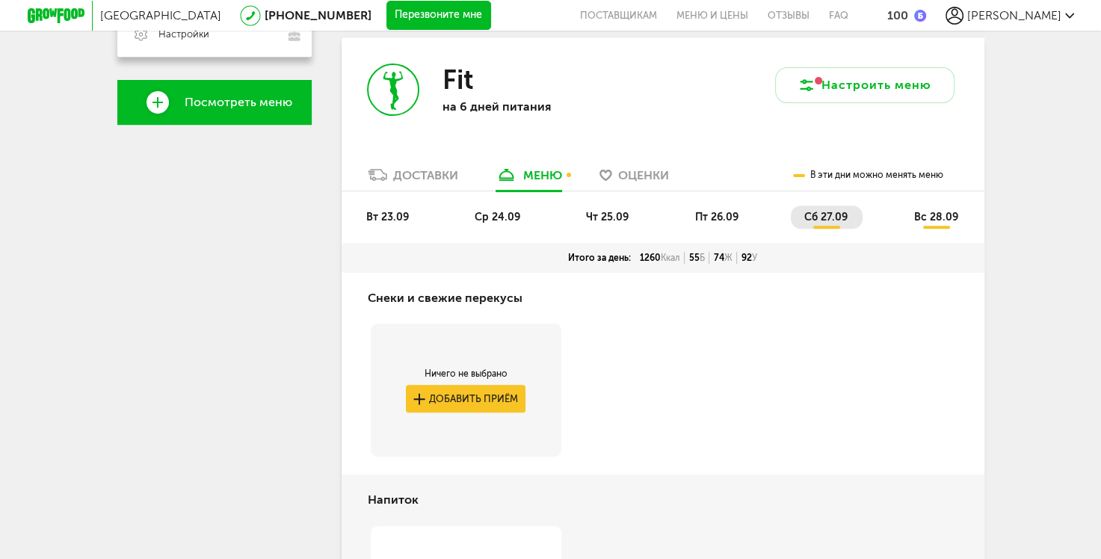
scroll to position [584, 0]
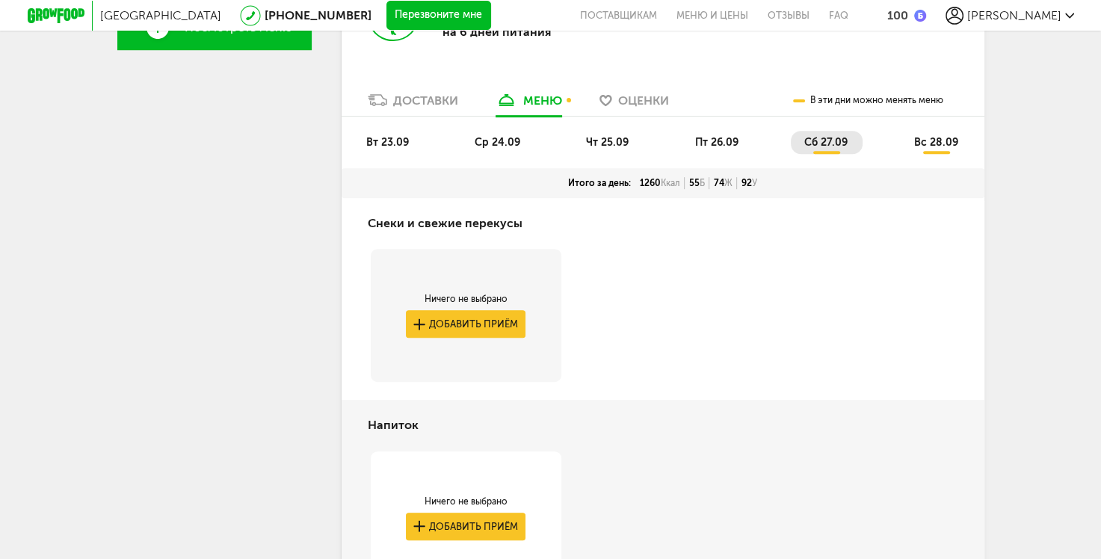
click at [383, 145] on span "вт 23.09" at bounding box center [387, 142] width 43 height 13
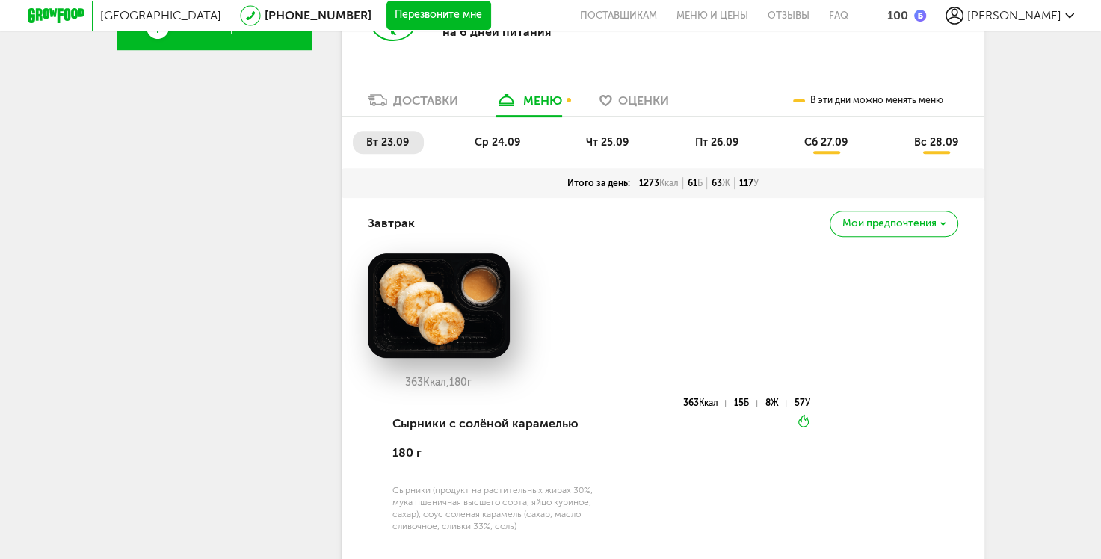
click at [502, 146] on span "ср 24.09" at bounding box center [498, 142] width 46 height 13
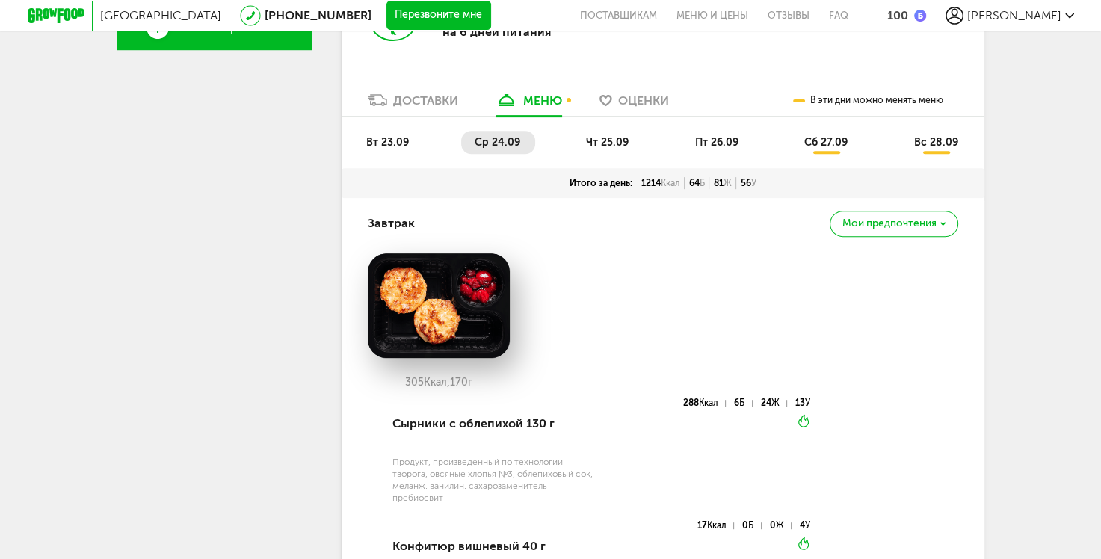
click at [592, 141] on span "чт 25.09" at bounding box center [607, 142] width 43 height 13
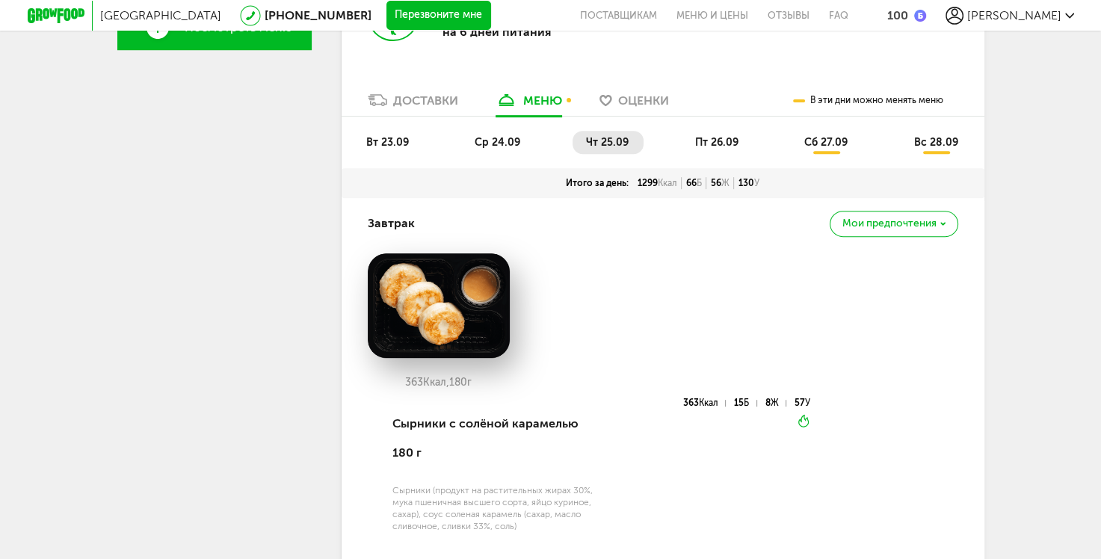
click at [709, 147] on span "пт 26.09" at bounding box center [716, 142] width 43 height 13
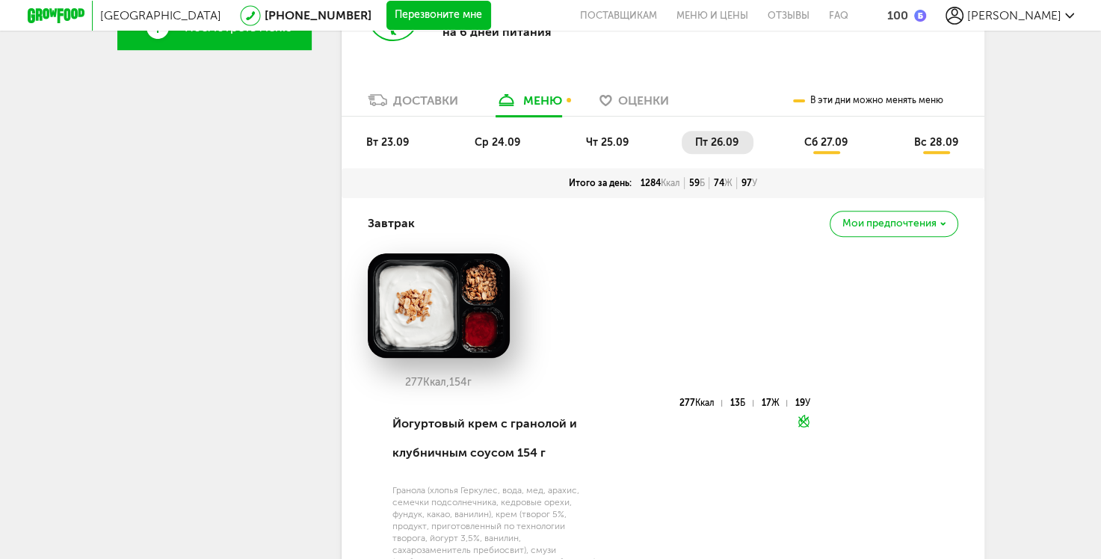
click at [845, 151] on li "сб 27.09" at bounding box center [827, 142] width 72 height 23
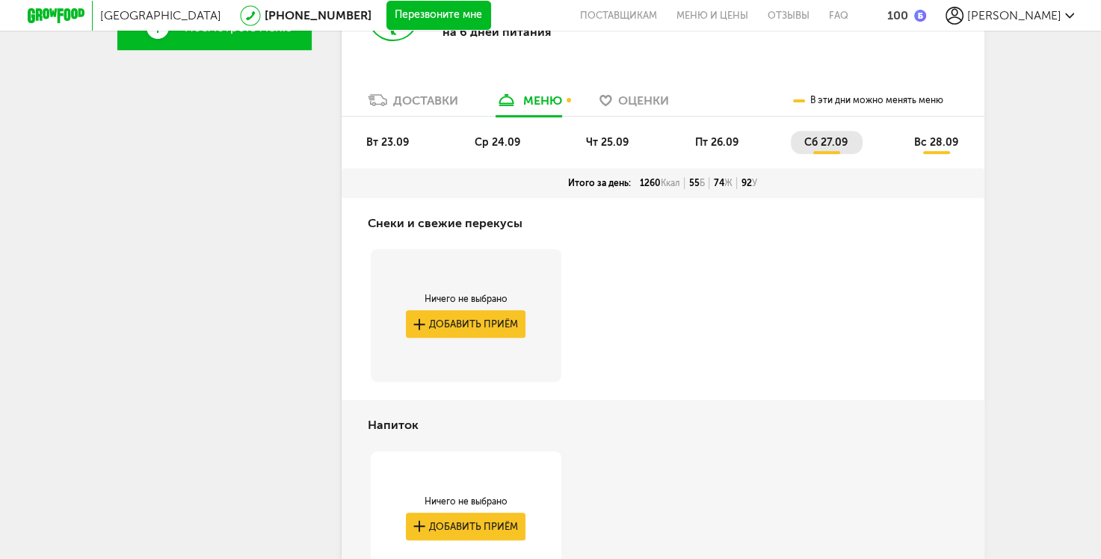
click at [946, 154] on ul "вт 23.09 ср 24.09 чт 25.09 пт 26.09 сб 27.09 вс 28.09" at bounding box center [663, 149] width 620 height 37
click at [939, 141] on span "вс 28.09" at bounding box center [935, 142] width 44 height 13
click at [371, 145] on span "вт 23.09" at bounding box center [387, 142] width 43 height 13
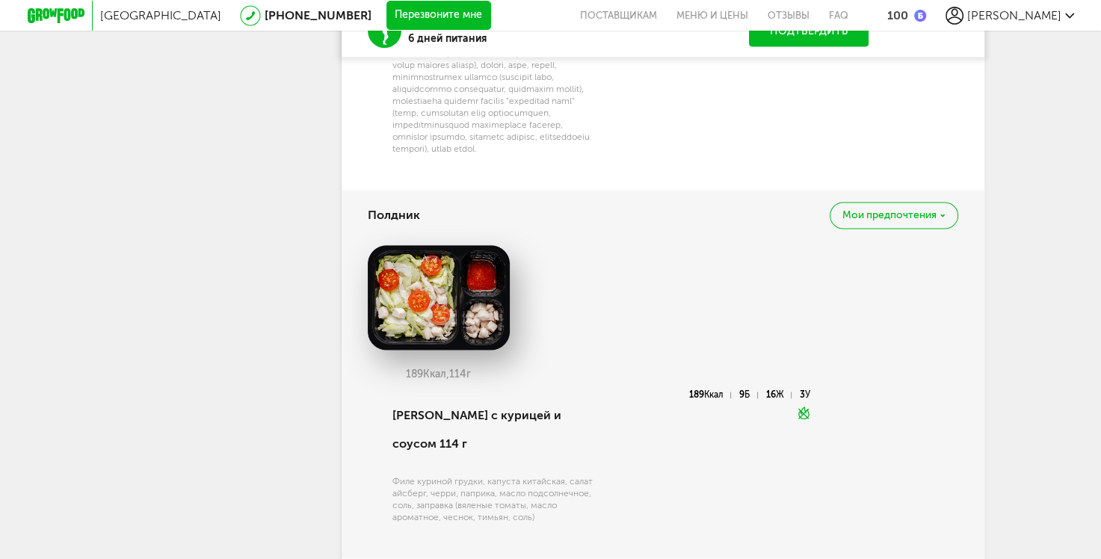
scroll to position [2004, 0]
